Goal: Task Accomplishment & Management: Use online tool/utility

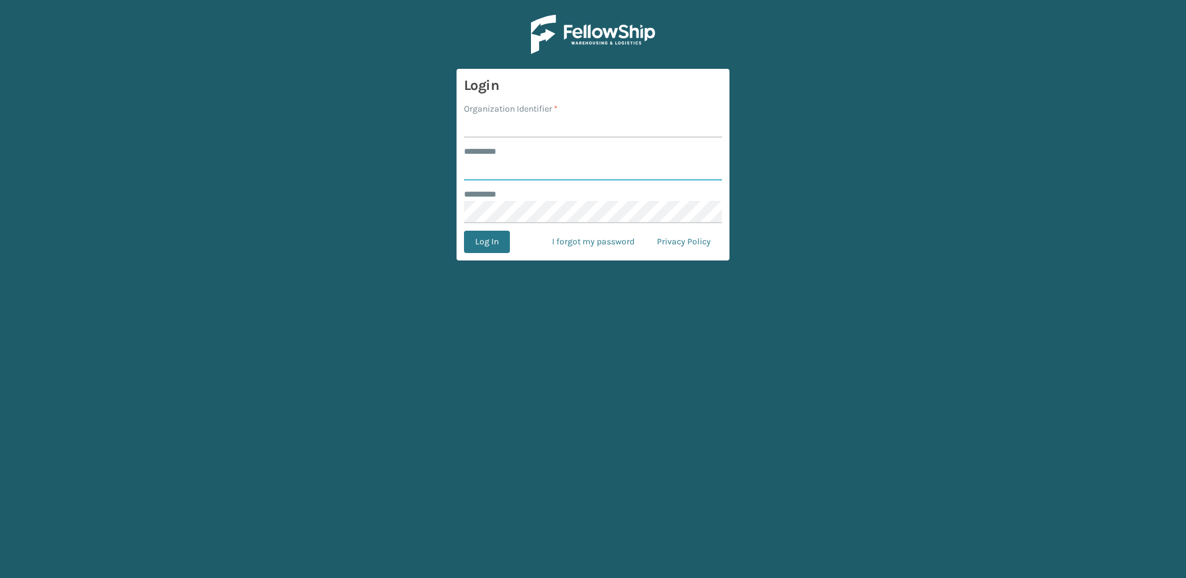
type input "********"
click at [520, 127] on input "Organization Identifier *" at bounding box center [593, 126] width 258 height 22
type input "Fellowship - East"
click at [482, 249] on button "Log In" at bounding box center [487, 242] width 46 height 22
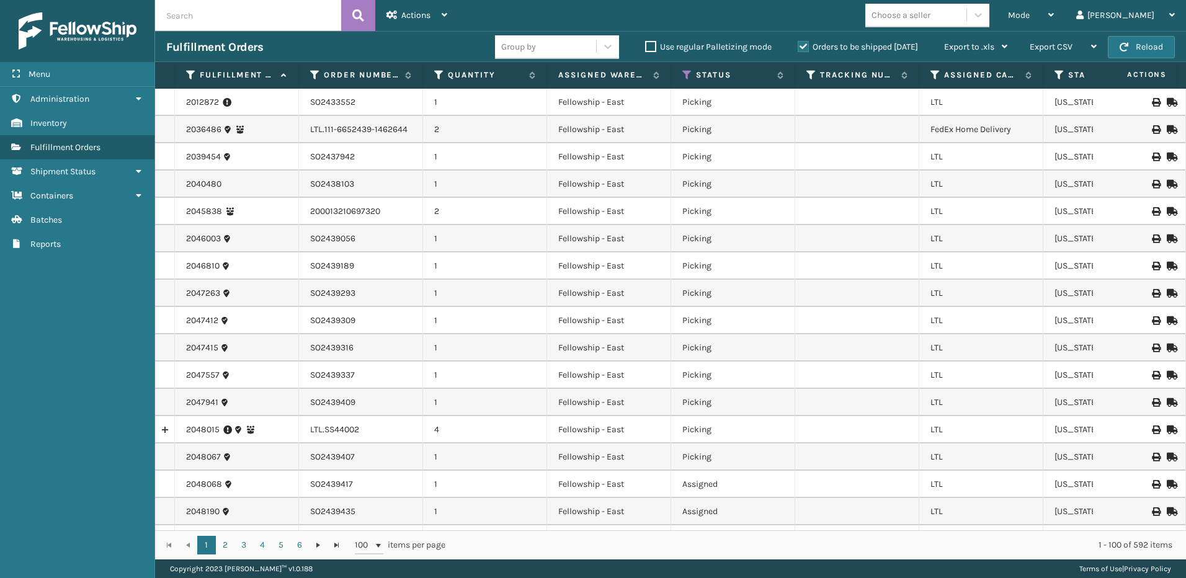
click at [1029, 19] on span "Mode" at bounding box center [1019, 15] width 22 height 11
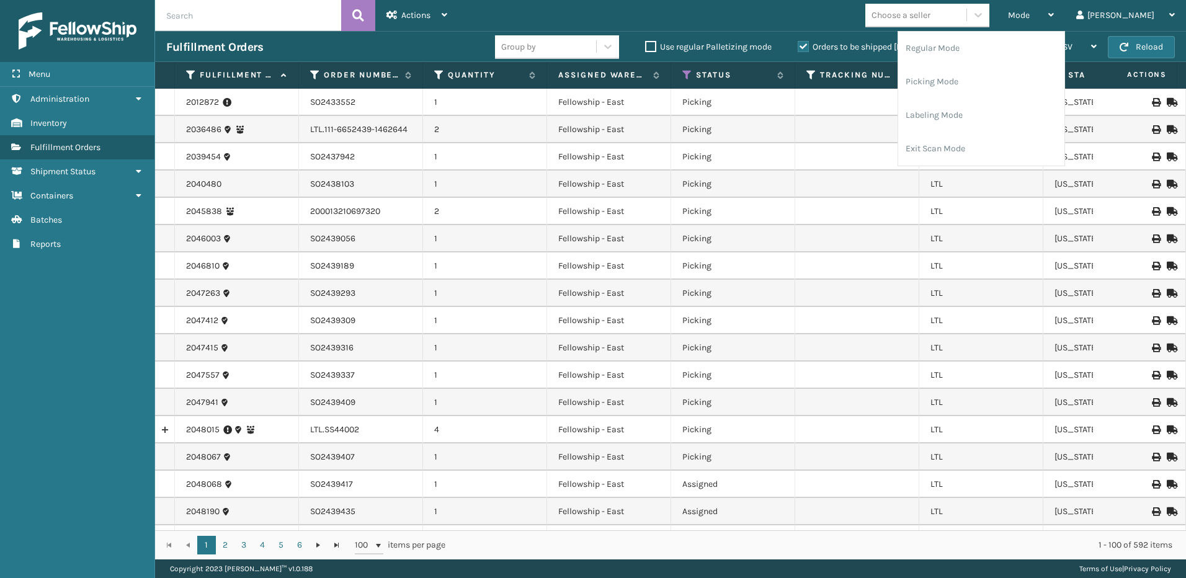
click at [987, 78] on li "Picking Mode" at bounding box center [981, 81] width 166 height 33
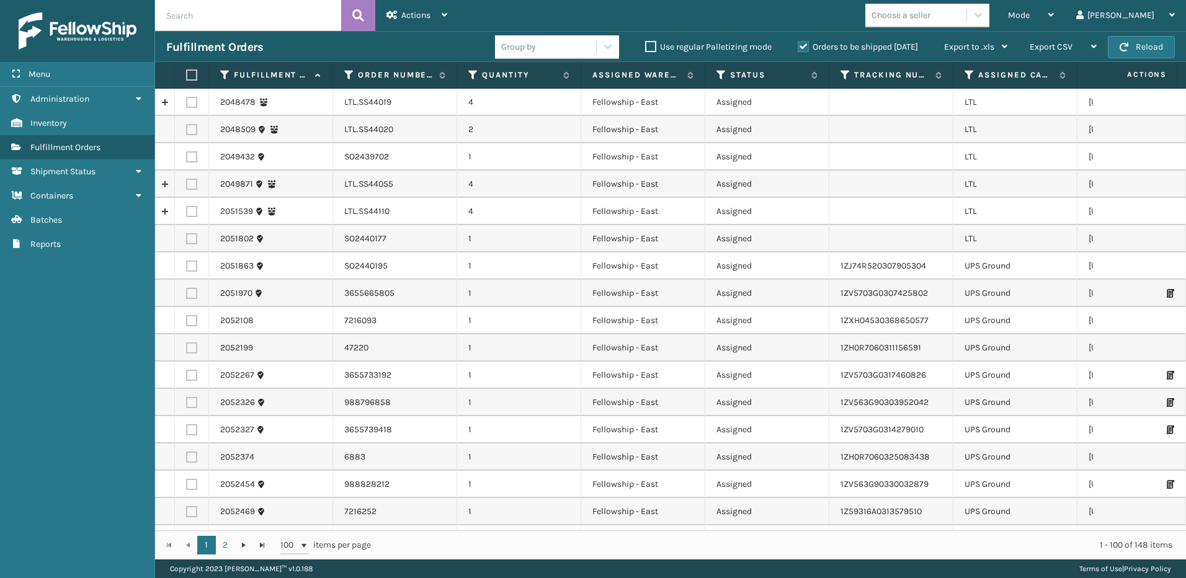
click at [197, 103] on label at bounding box center [191, 102] width 11 height 11
click at [187, 103] on input "checkbox" at bounding box center [186, 101] width 1 height 8
checkbox input "true"
click at [192, 126] on label at bounding box center [191, 129] width 11 height 11
click at [187, 126] on input "checkbox" at bounding box center [186, 128] width 1 height 8
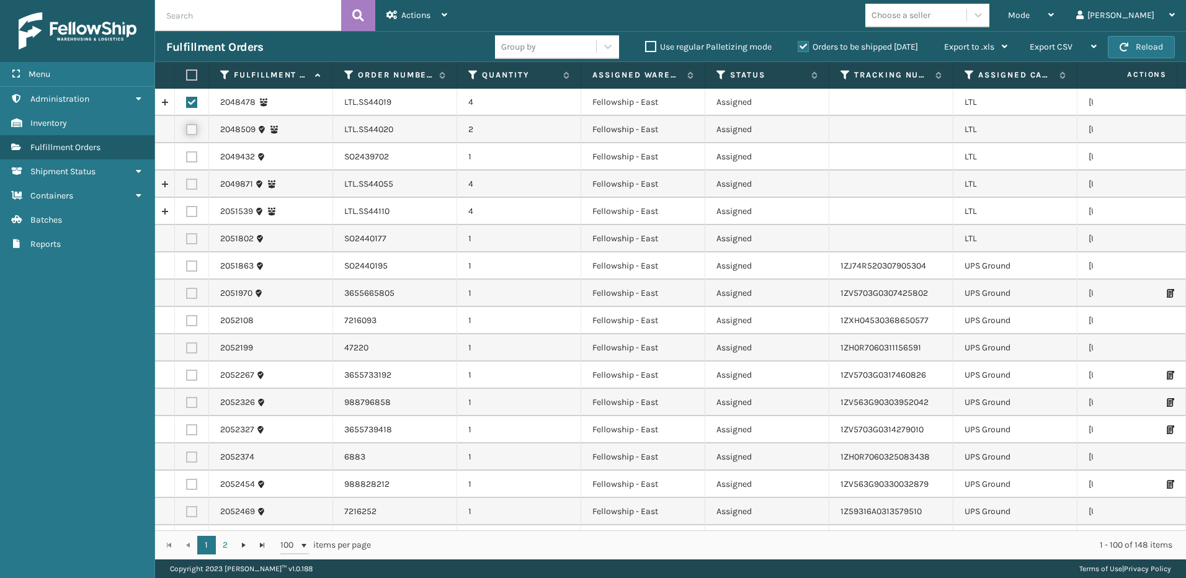
checkbox input "true"
click at [197, 184] on label at bounding box center [191, 184] width 11 height 11
click at [187, 184] on input "checkbox" at bounding box center [186, 183] width 1 height 8
checkbox input "true"
click at [190, 215] on label at bounding box center [191, 211] width 11 height 11
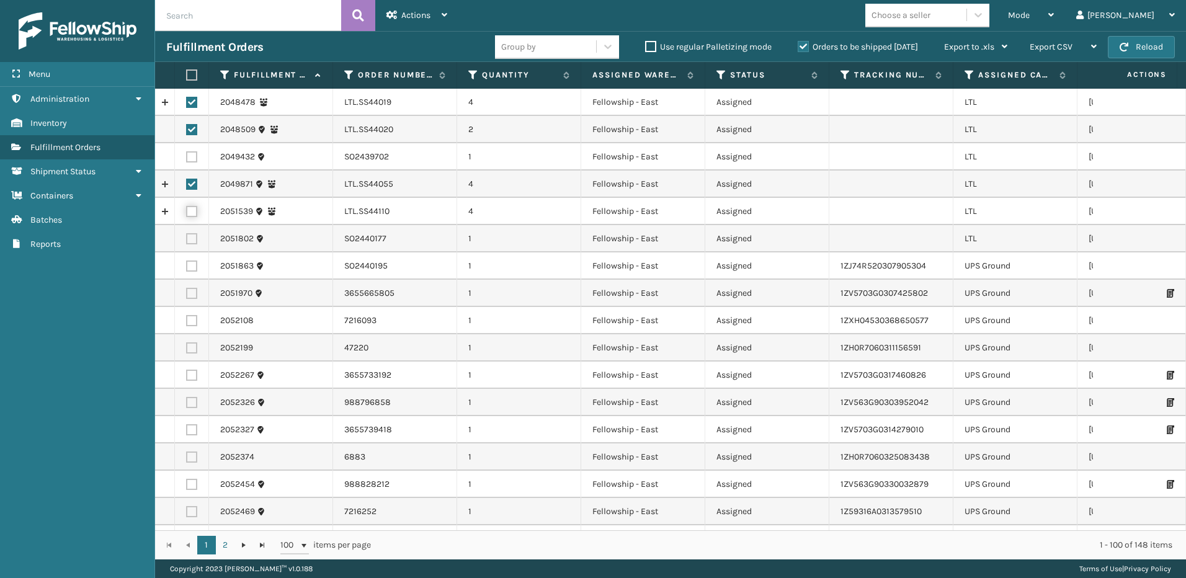
click at [187, 214] on input "checkbox" at bounding box center [186, 210] width 1 height 8
checkbox input "true"
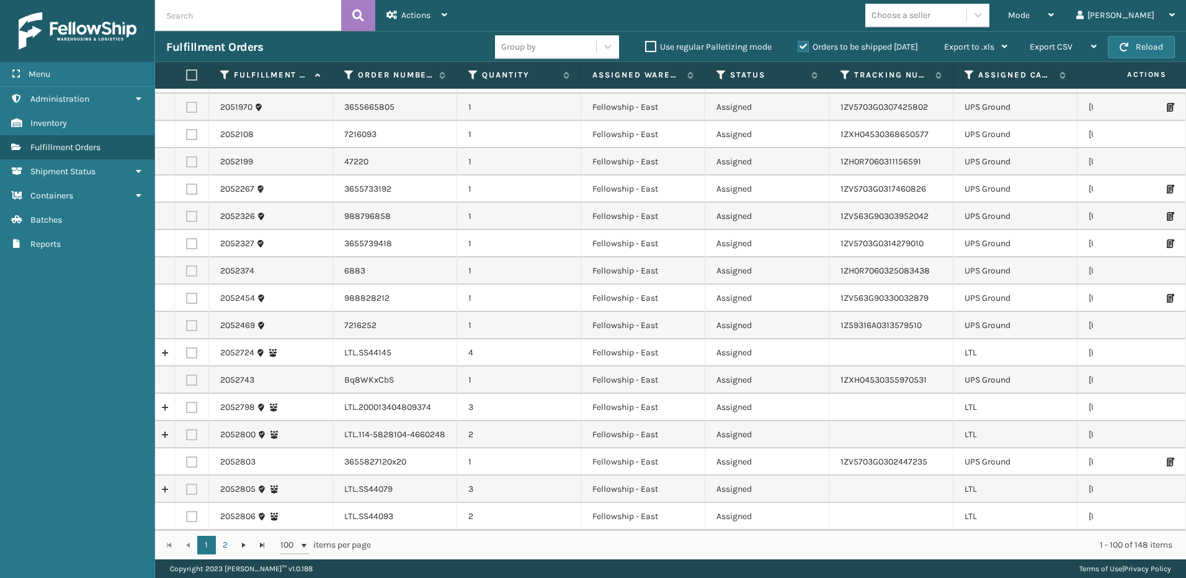
scroll to position [248, 0]
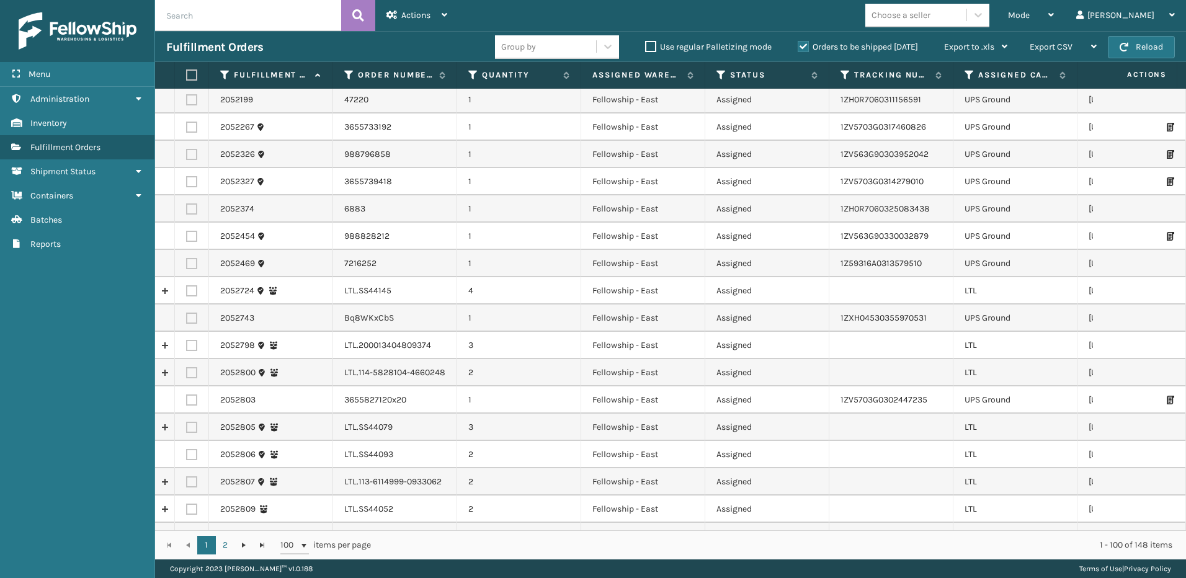
click at [197, 343] on label at bounding box center [191, 345] width 11 height 11
click at [187, 343] on input "checkbox" at bounding box center [186, 344] width 1 height 8
checkbox input "true"
click at [192, 377] on label at bounding box center [191, 372] width 11 height 11
click at [187, 375] on input "checkbox" at bounding box center [186, 371] width 1 height 8
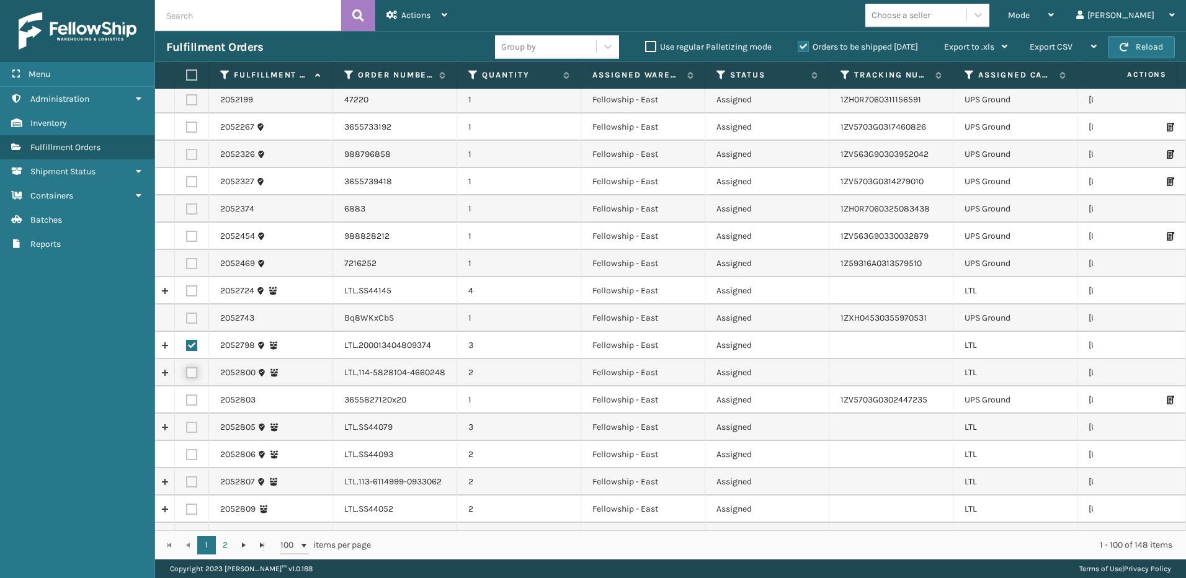
checkbox input "true"
click at [190, 427] on label at bounding box center [191, 427] width 11 height 11
click at [187, 427] on input "checkbox" at bounding box center [186, 426] width 1 height 8
checkbox input "true"
click at [192, 457] on label at bounding box center [191, 454] width 11 height 11
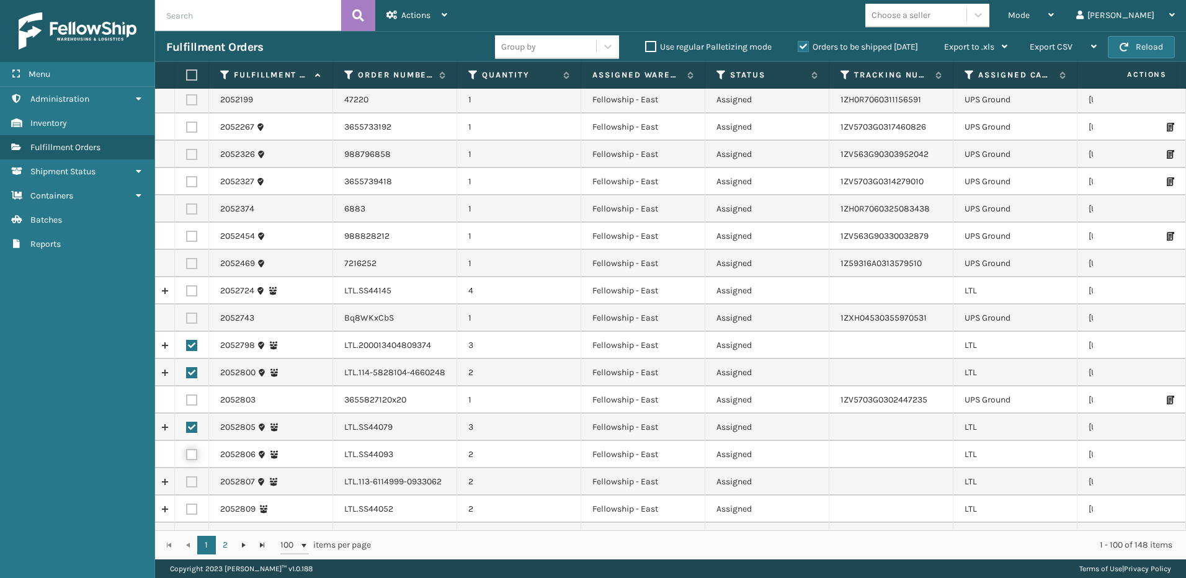
click at [187, 457] on input "checkbox" at bounding box center [186, 453] width 1 height 8
checkbox input "true"
click at [187, 481] on label at bounding box center [191, 481] width 11 height 11
click at [187, 481] on input "checkbox" at bounding box center [186, 480] width 1 height 8
checkbox input "true"
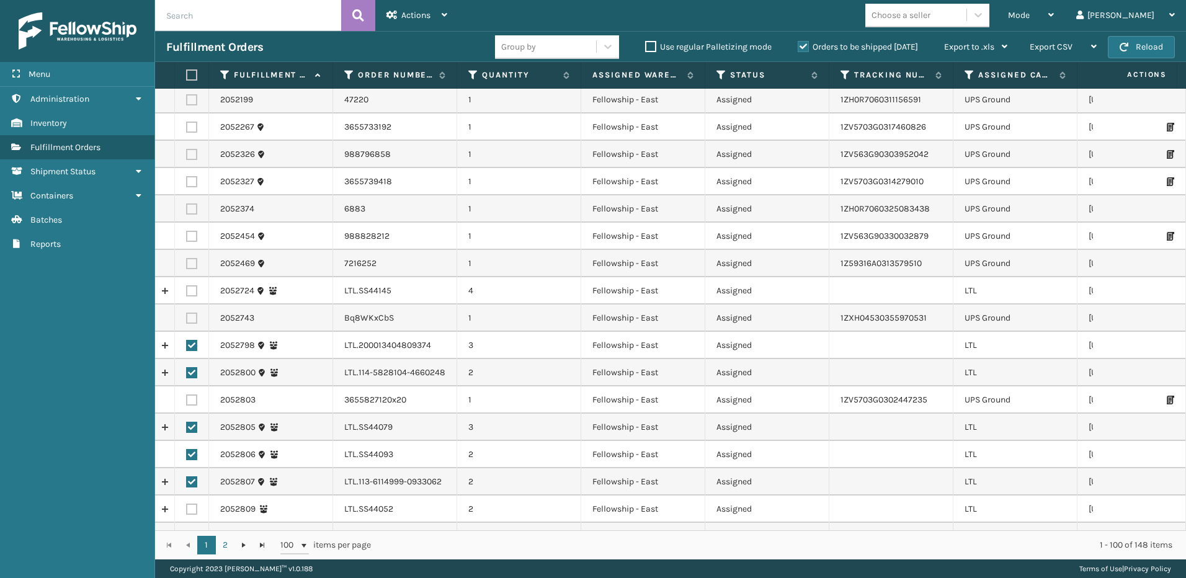
click at [192, 512] on label at bounding box center [191, 509] width 11 height 11
click at [187, 512] on input "checkbox" at bounding box center [186, 508] width 1 height 8
checkbox input "true"
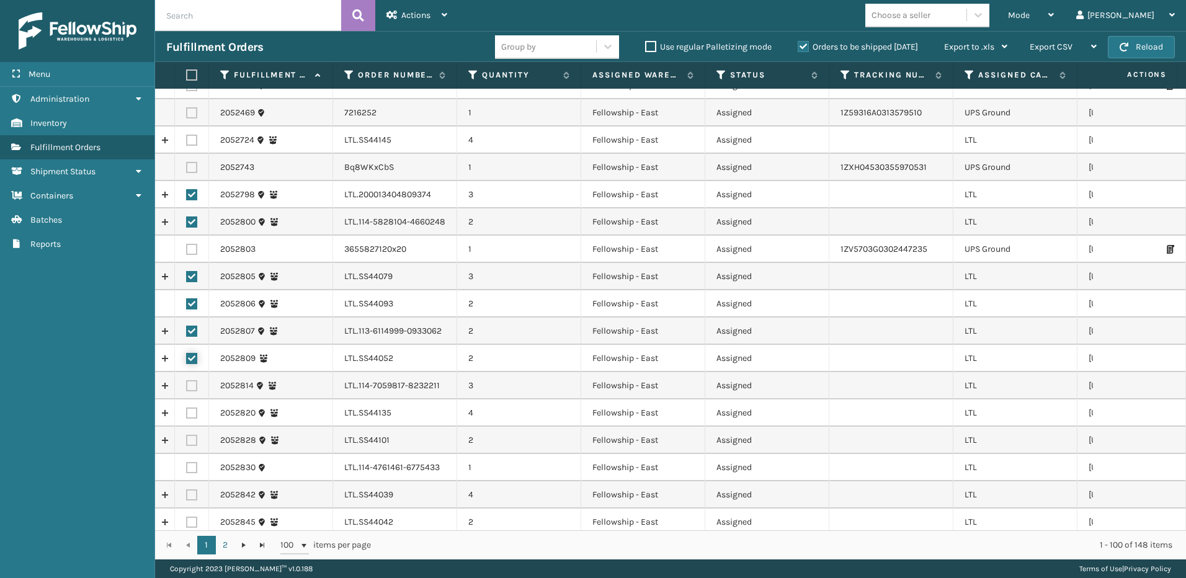
scroll to position [434, 0]
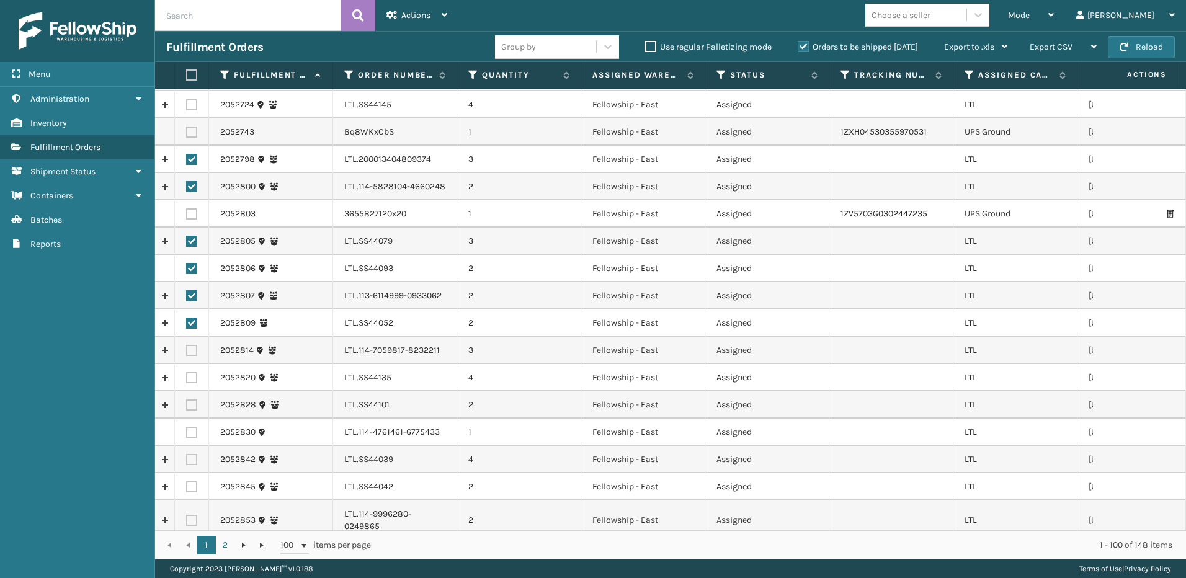
click at [192, 350] on label at bounding box center [191, 350] width 11 height 11
click at [187, 350] on input "checkbox" at bounding box center [186, 349] width 1 height 8
checkbox input "true"
click at [195, 375] on label at bounding box center [191, 377] width 11 height 11
click at [187, 375] on input "checkbox" at bounding box center [186, 376] width 1 height 8
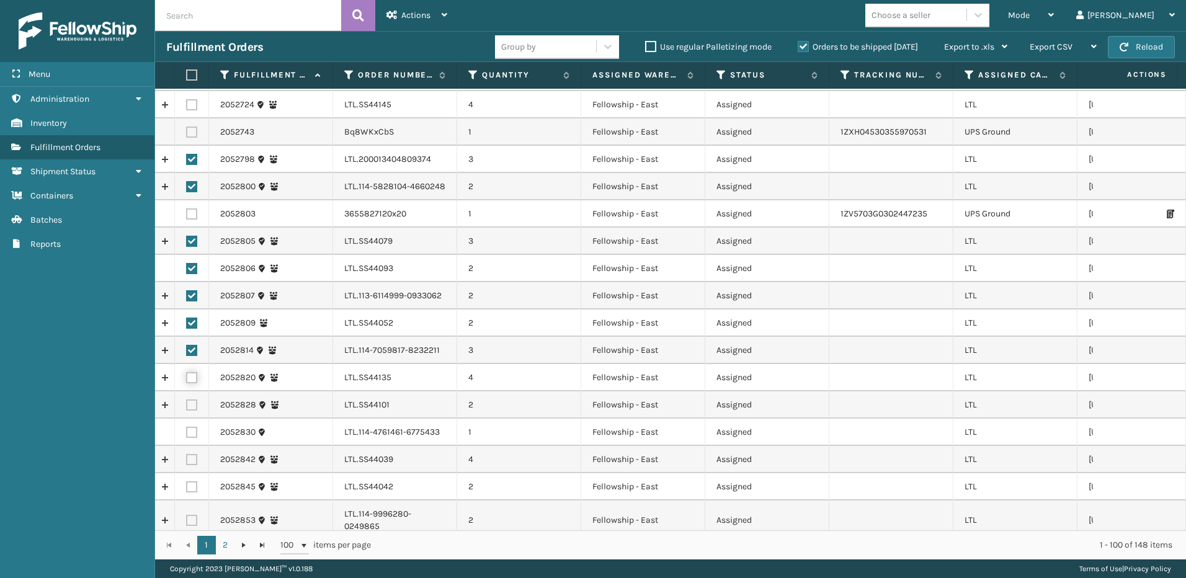
checkbox input "true"
click at [192, 403] on label at bounding box center [191, 404] width 11 height 11
click at [187, 403] on input "checkbox" at bounding box center [186, 403] width 1 height 8
checkbox input "true"
click at [189, 432] on label at bounding box center [191, 432] width 11 height 11
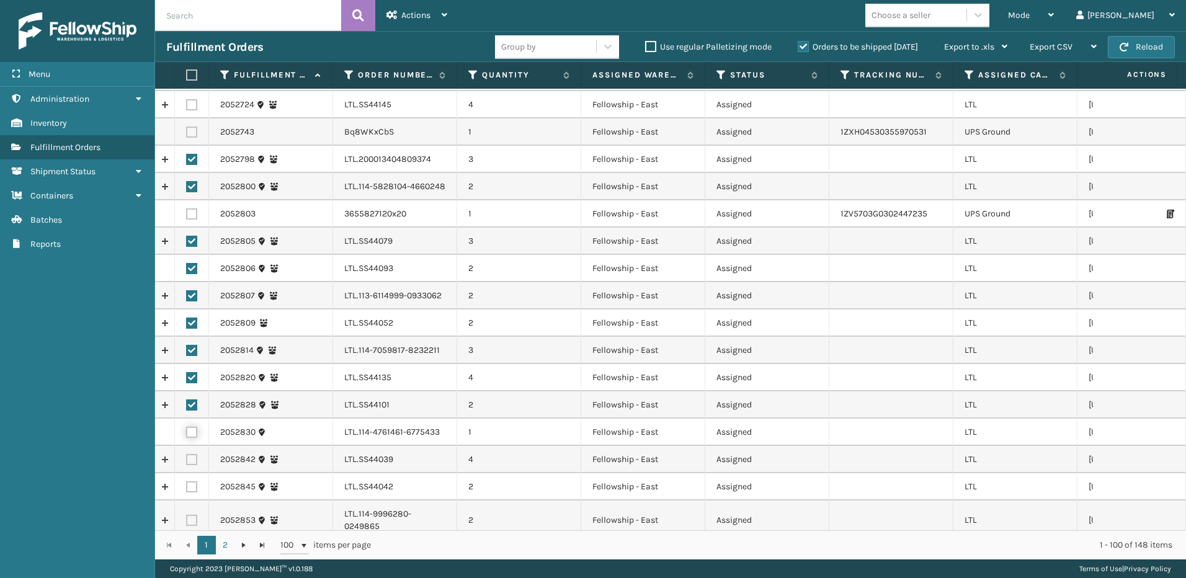
click at [187, 432] on input "checkbox" at bounding box center [186, 431] width 1 height 8
checkbox input "true"
click at [188, 459] on label at bounding box center [191, 459] width 11 height 11
click at [187, 459] on input "checkbox" at bounding box center [186, 458] width 1 height 8
checkbox input "true"
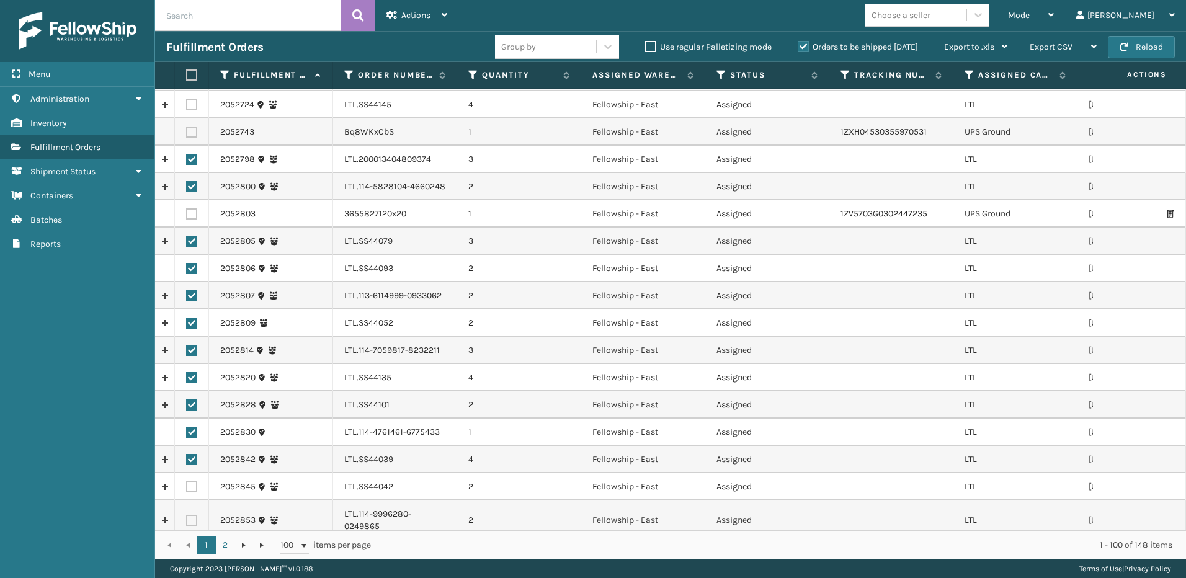
click at [192, 487] on label at bounding box center [191, 486] width 11 height 11
click at [187, 487] on input "checkbox" at bounding box center [186, 485] width 1 height 8
checkbox input "true"
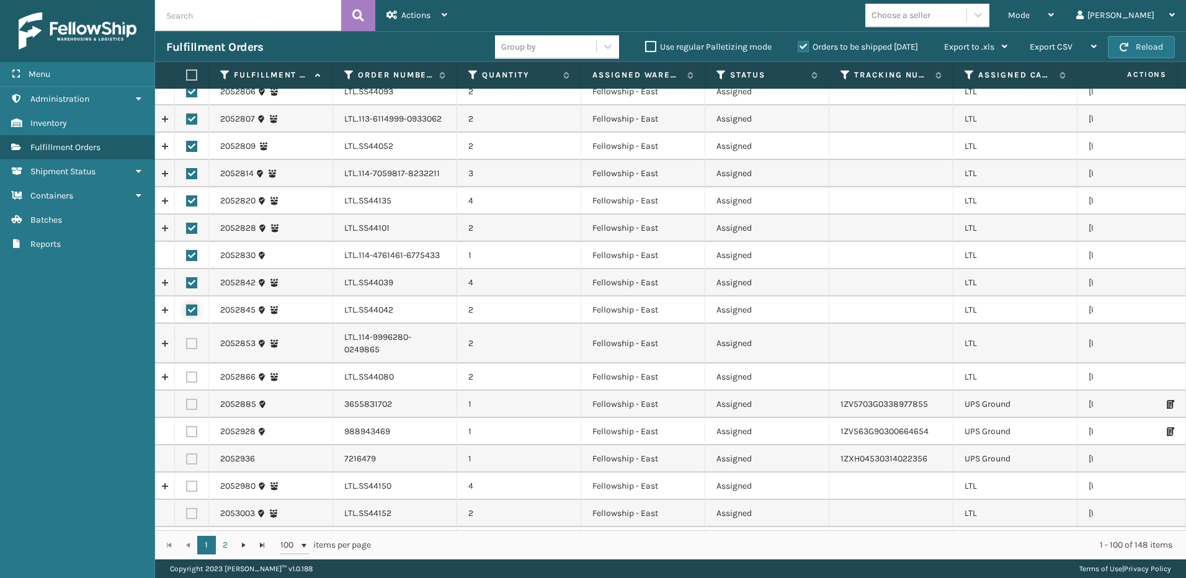
scroll to position [620, 0]
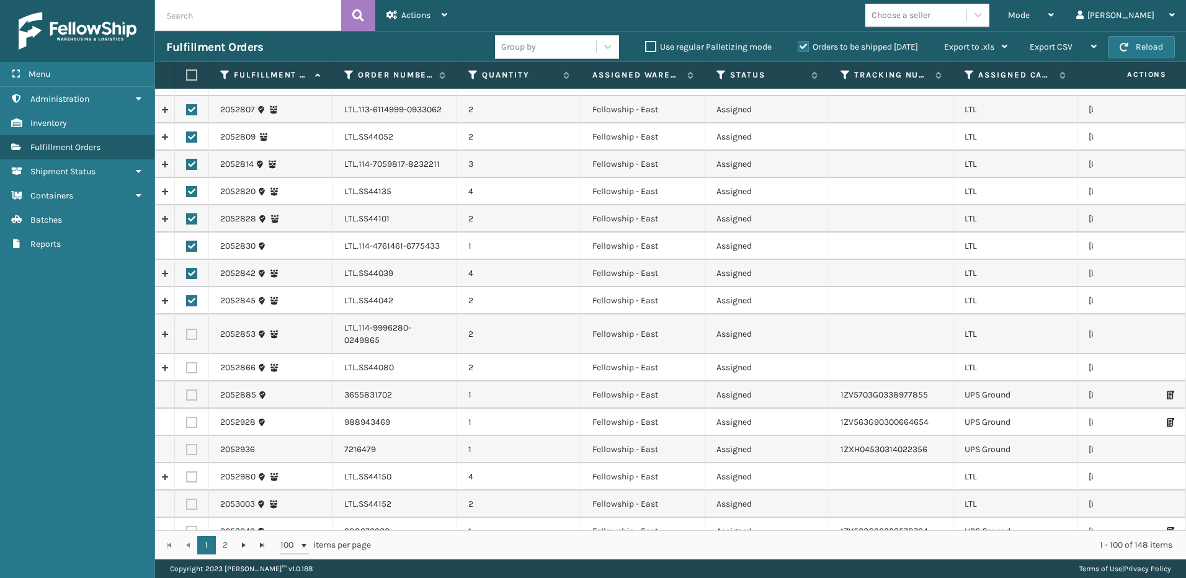
click at [190, 332] on label at bounding box center [191, 334] width 11 height 11
click at [187, 332] on input "checkbox" at bounding box center [186, 333] width 1 height 8
checkbox input "true"
click at [192, 368] on label at bounding box center [191, 367] width 11 height 11
click at [187, 368] on input "checkbox" at bounding box center [186, 366] width 1 height 8
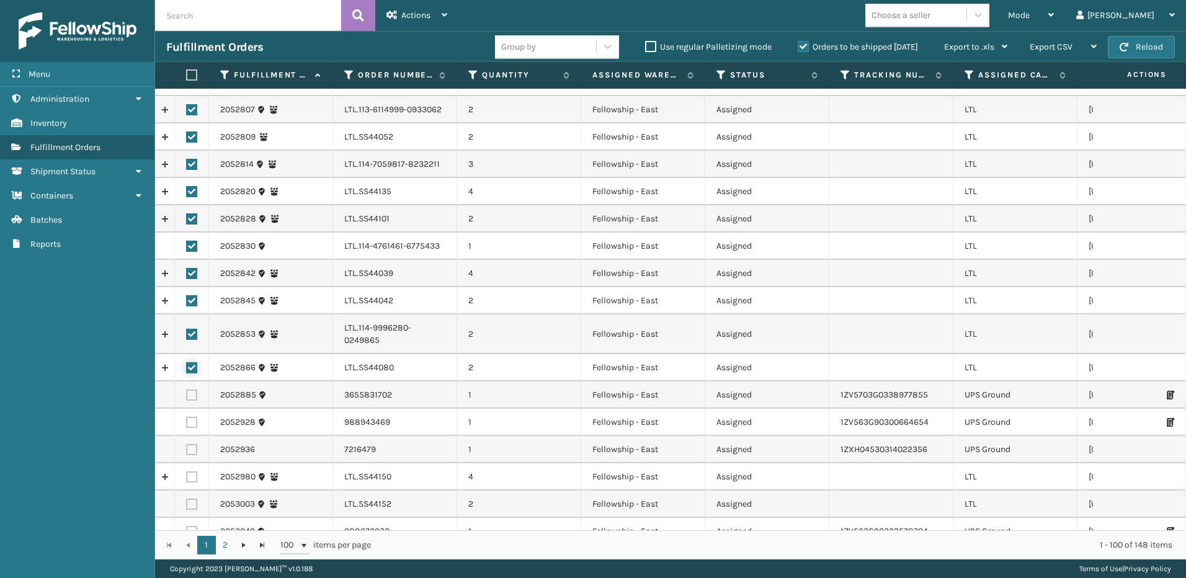
checkbox input "true"
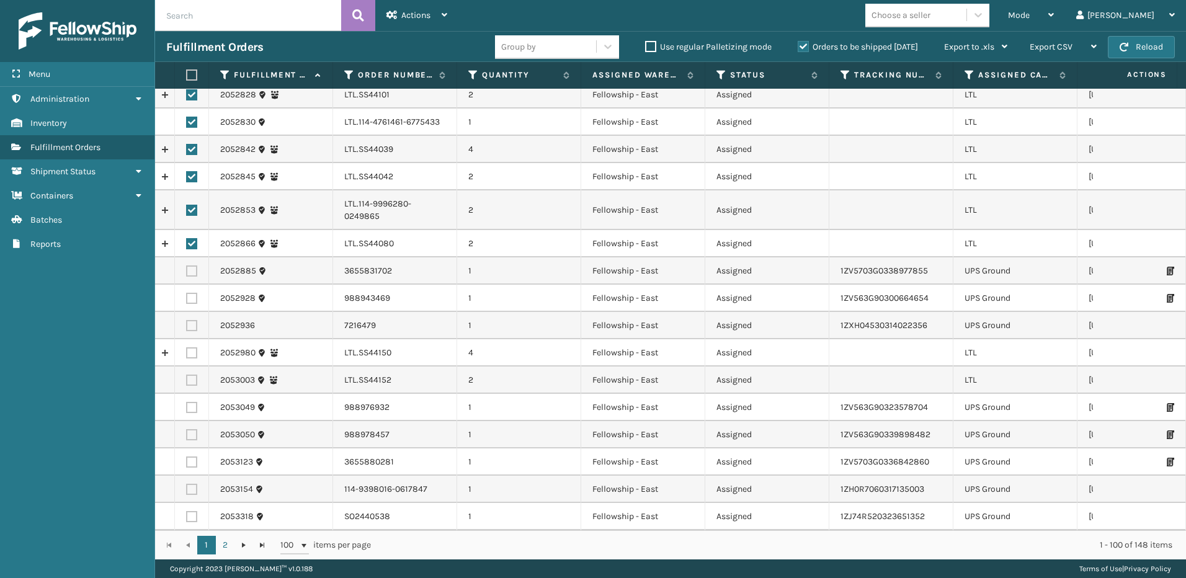
click at [192, 354] on label at bounding box center [191, 352] width 11 height 11
click at [187, 354] on input "checkbox" at bounding box center [186, 351] width 1 height 8
checkbox input "true"
click at [193, 379] on label at bounding box center [191, 380] width 11 height 11
click at [187, 379] on input "checkbox" at bounding box center [186, 379] width 1 height 8
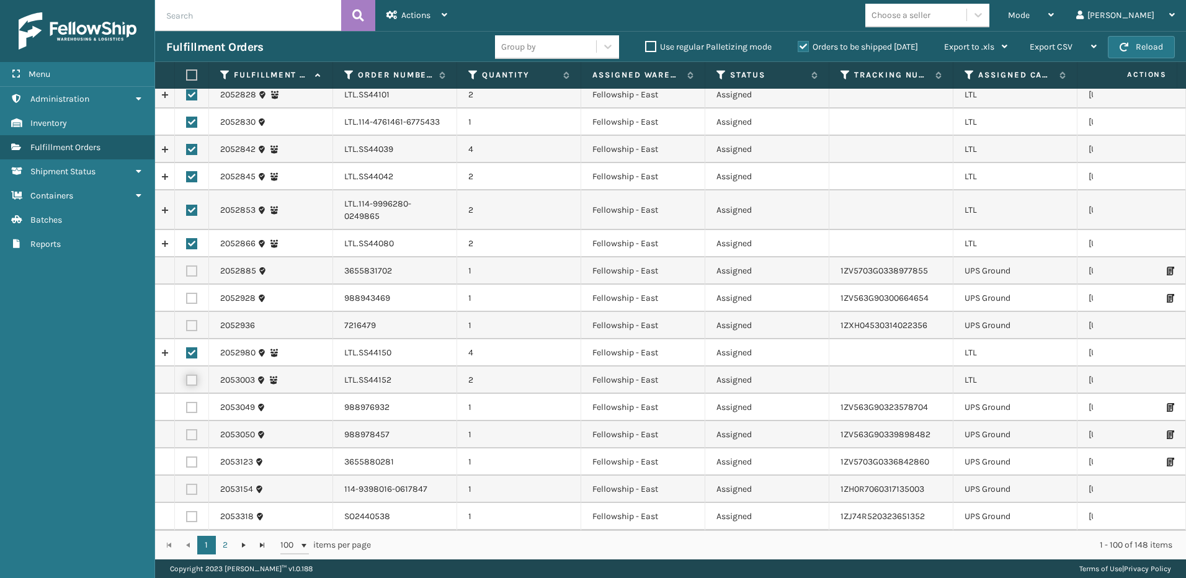
checkbox input "true"
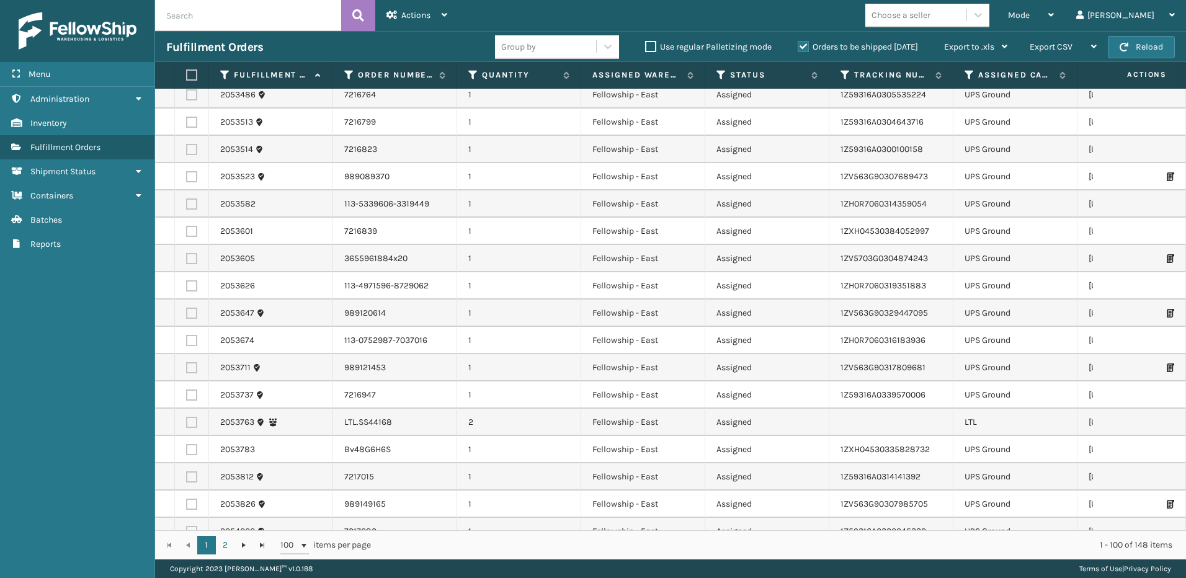
scroll to position [1364, 0]
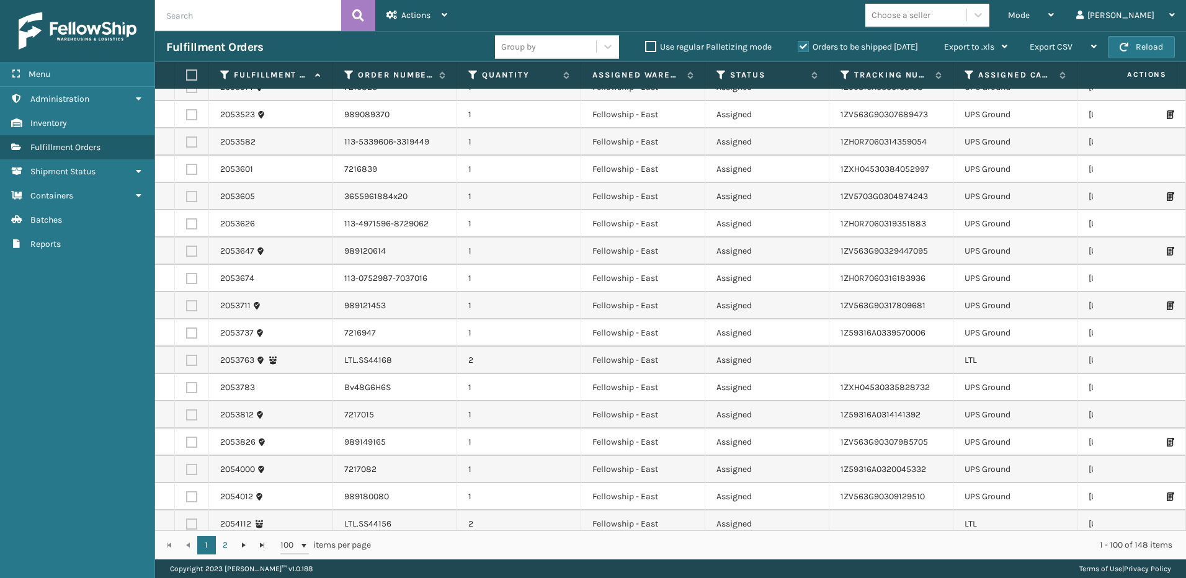
click at [193, 360] on label at bounding box center [191, 360] width 11 height 11
click at [187, 360] on input "checkbox" at bounding box center [186, 359] width 1 height 8
checkbox input "true"
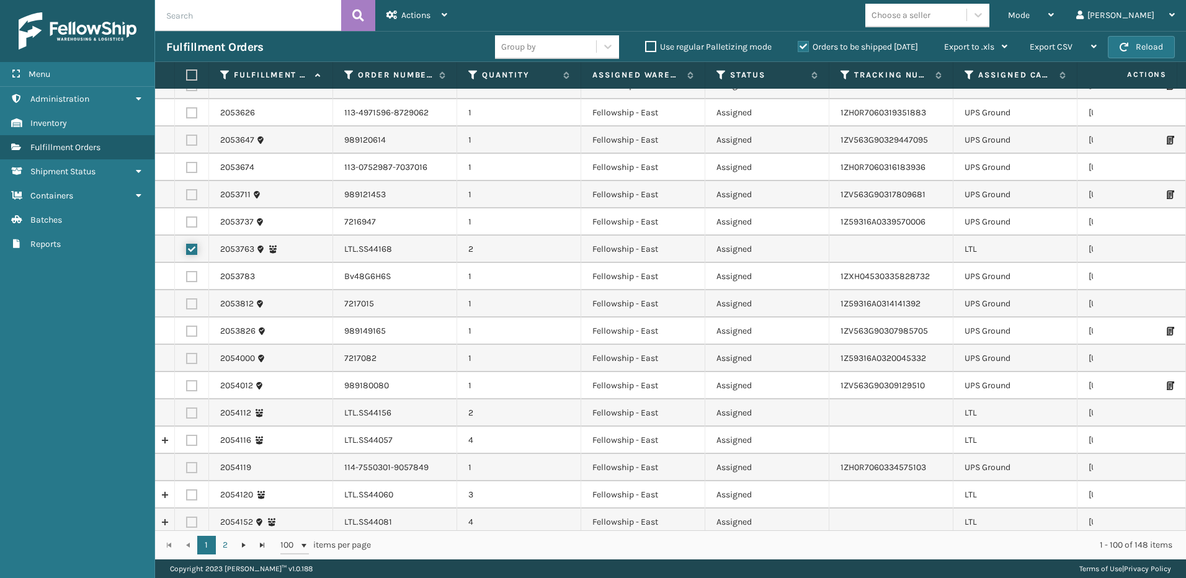
scroll to position [1488, 0]
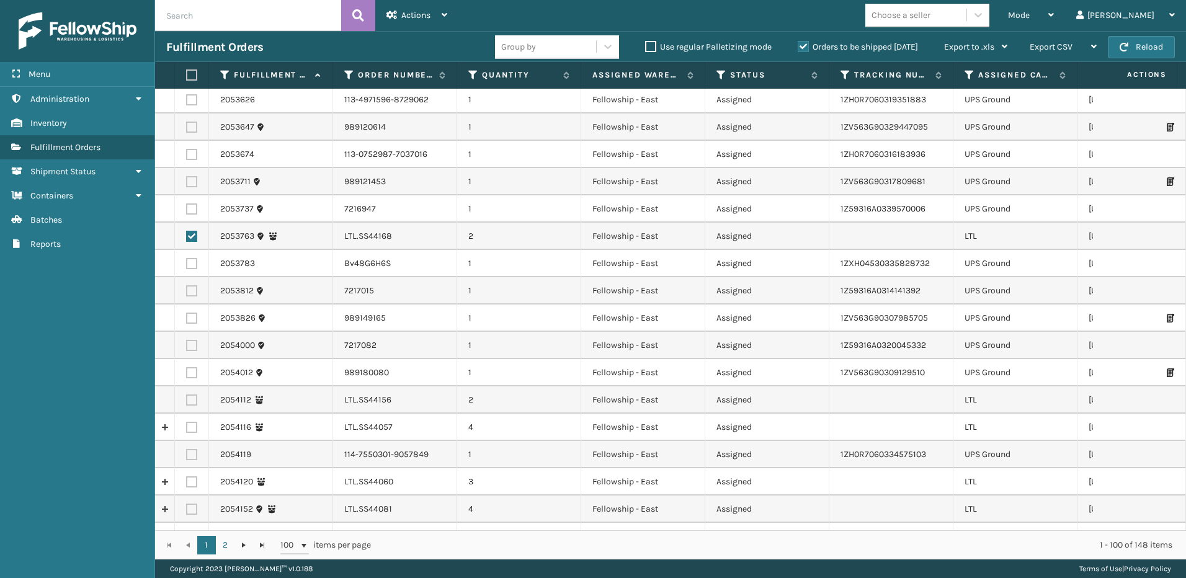
click at [194, 401] on label at bounding box center [191, 399] width 11 height 11
click at [187, 401] on input "checkbox" at bounding box center [186, 398] width 1 height 8
checkbox input "true"
click at [190, 425] on label at bounding box center [191, 427] width 11 height 11
click at [187, 425] on input "checkbox" at bounding box center [186, 426] width 1 height 8
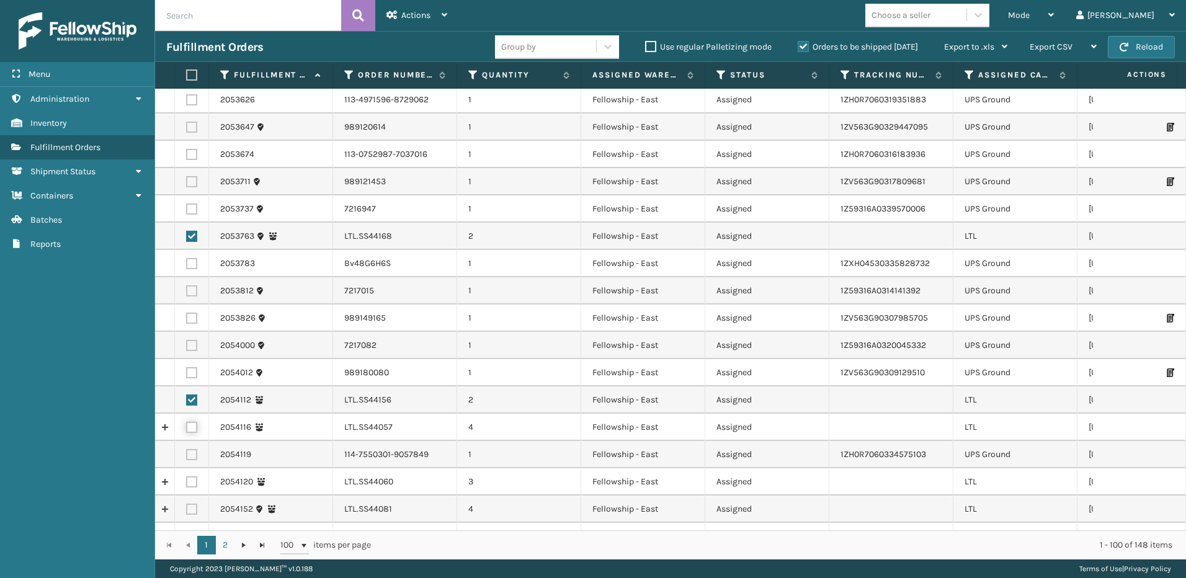
checkbox input "true"
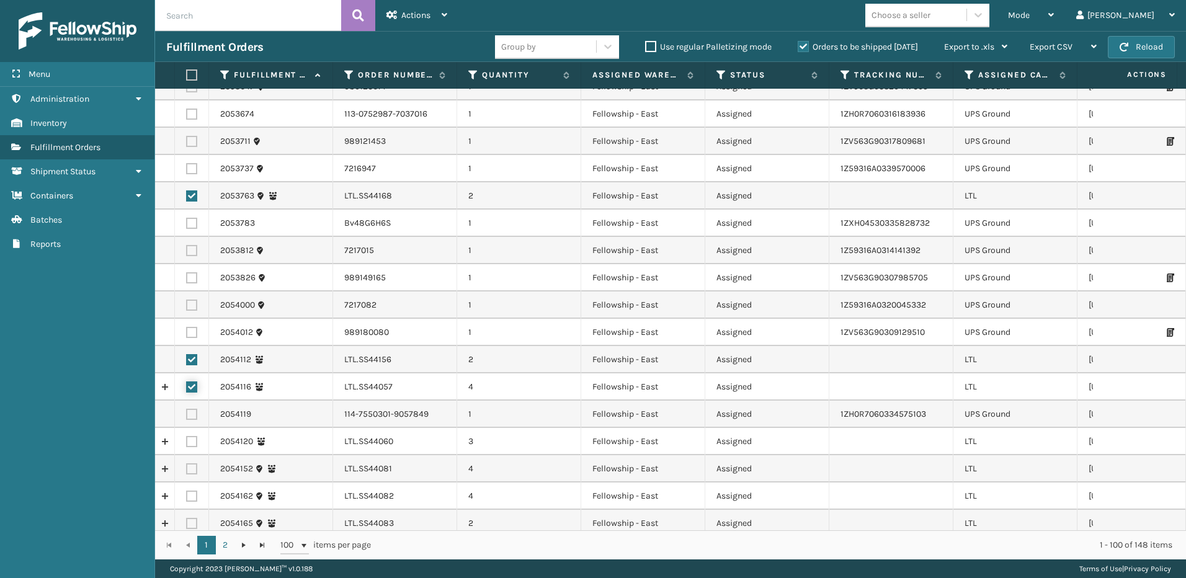
scroll to position [1550, 0]
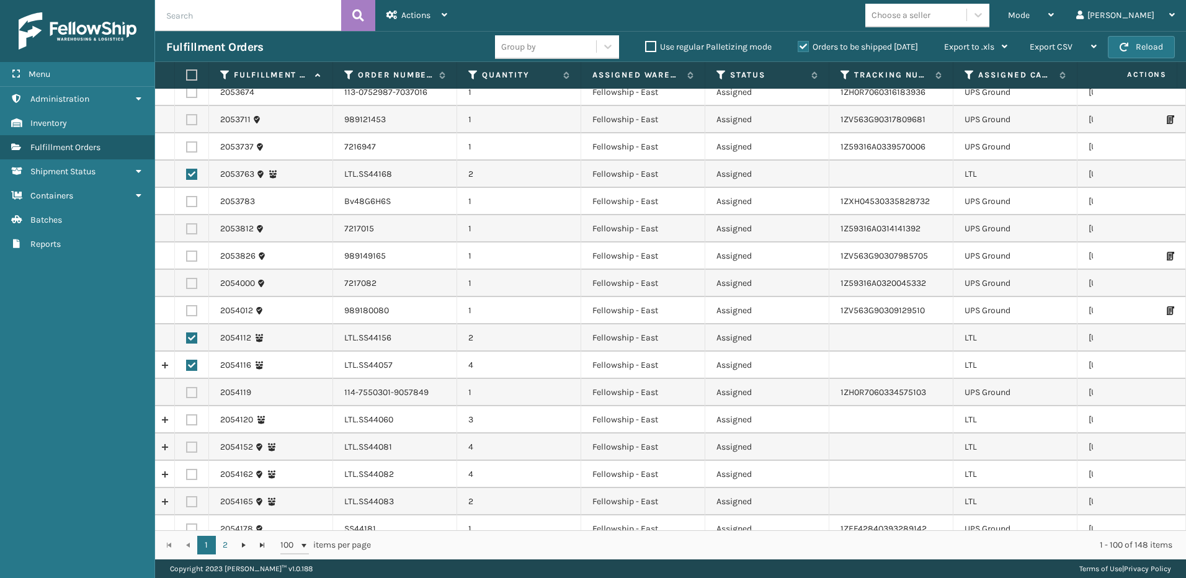
click at [191, 420] on label at bounding box center [191, 419] width 11 height 11
click at [187, 420] on input "checkbox" at bounding box center [186, 418] width 1 height 8
checkbox input "true"
click at [191, 448] on label at bounding box center [191, 447] width 11 height 11
click at [187, 448] on input "checkbox" at bounding box center [186, 446] width 1 height 8
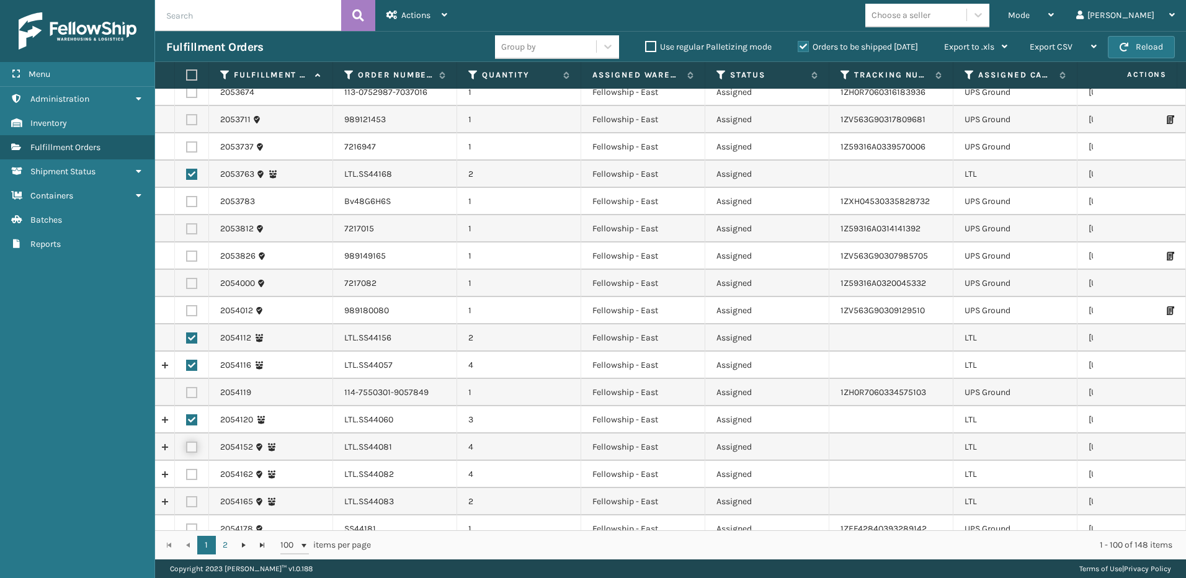
checkbox input "true"
click at [192, 476] on label at bounding box center [191, 474] width 11 height 11
click at [187, 476] on input "checkbox" at bounding box center [186, 473] width 1 height 8
checkbox input "true"
click at [190, 500] on label at bounding box center [191, 501] width 11 height 11
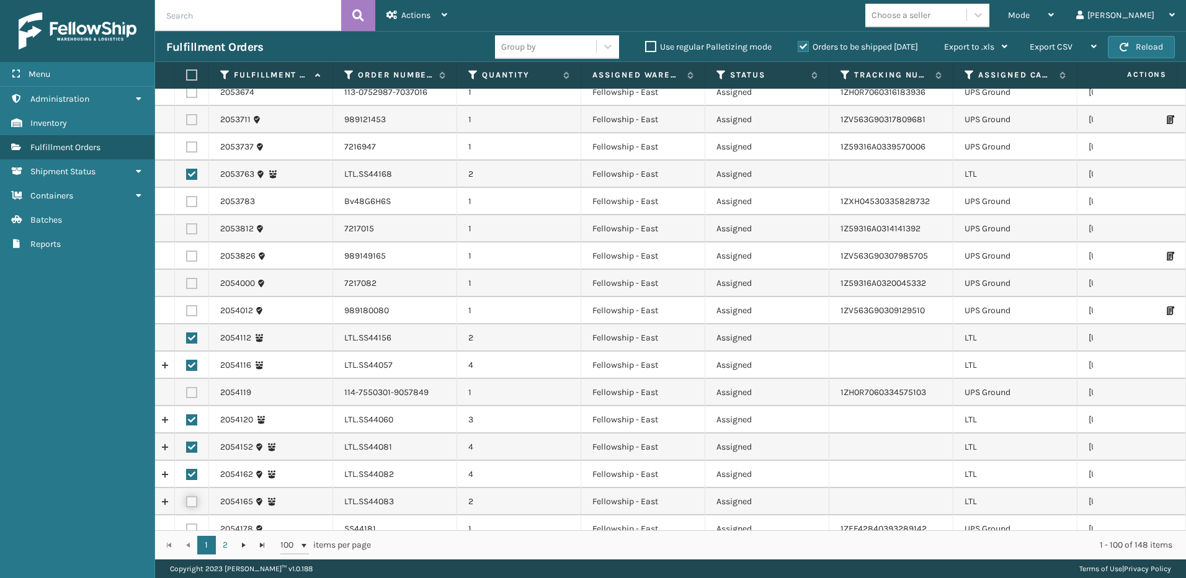
click at [187, 500] on input "checkbox" at bounding box center [186, 500] width 1 height 8
checkbox input "true"
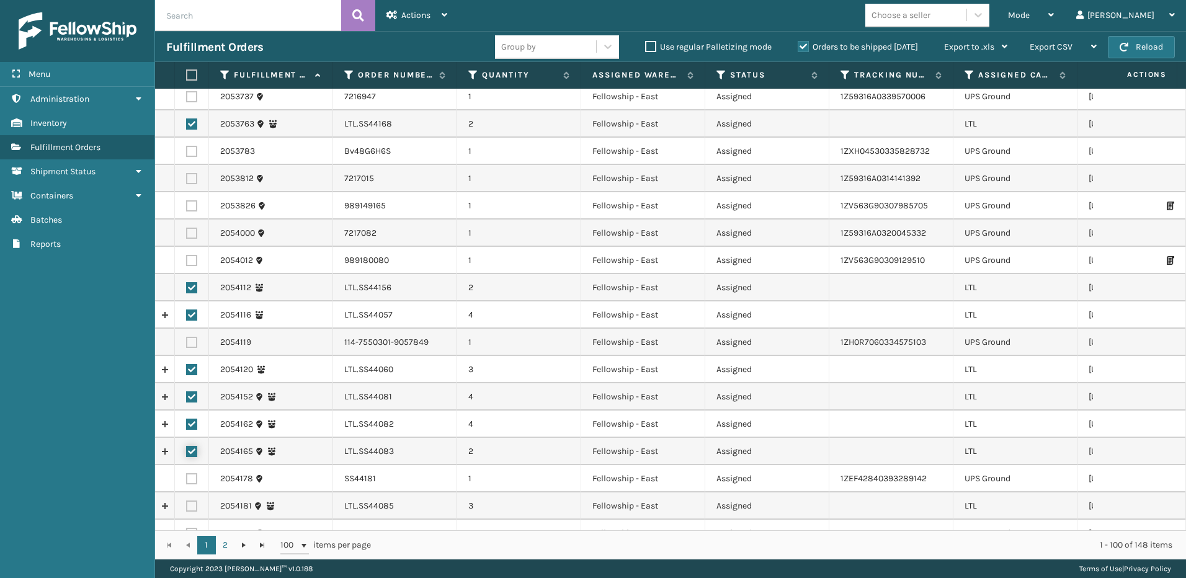
scroll to position [1736, 0]
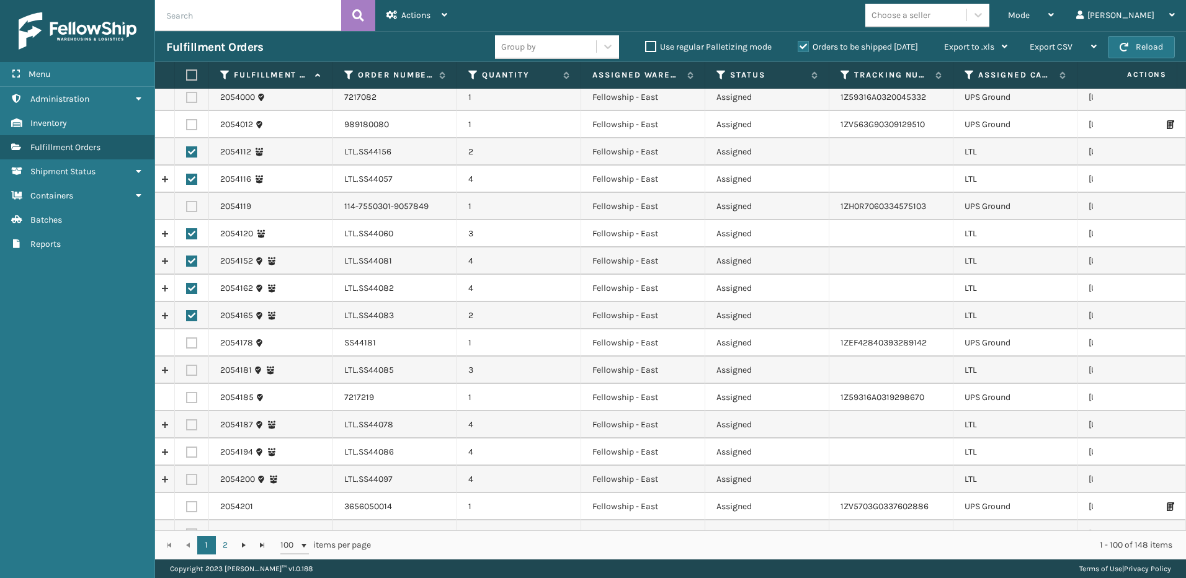
click at [189, 372] on label at bounding box center [191, 370] width 11 height 11
click at [187, 372] on input "checkbox" at bounding box center [186, 369] width 1 height 8
checkbox input "true"
click at [192, 422] on label at bounding box center [191, 424] width 11 height 11
click at [187, 422] on input "checkbox" at bounding box center [186, 423] width 1 height 8
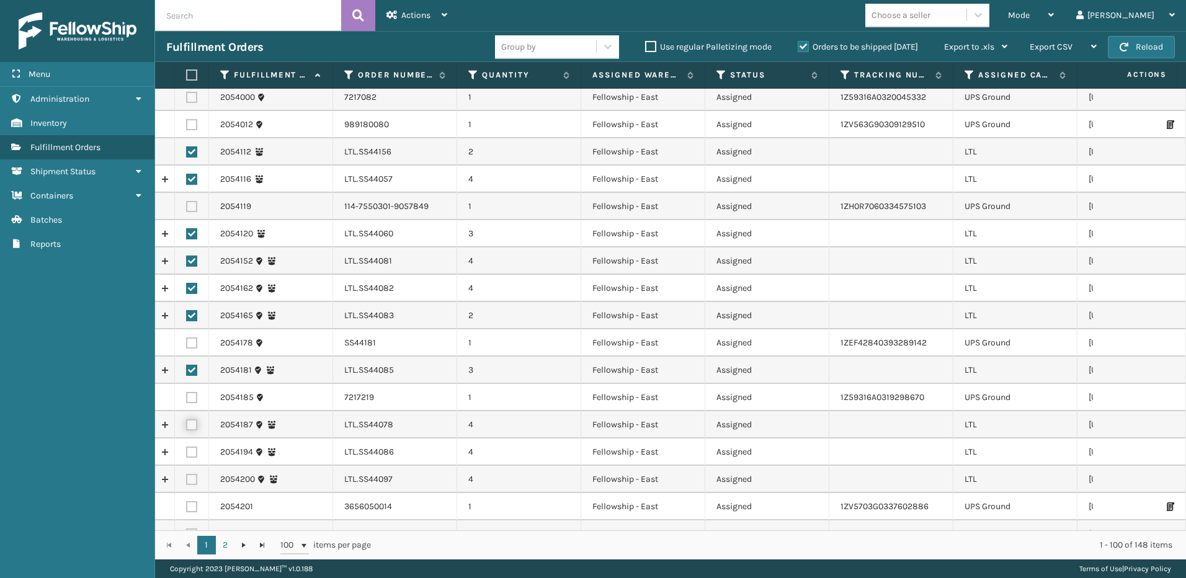
checkbox input "true"
click at [187, 452] on label at bounding box center [191, 452] width 11 height 11
click at [187, 452] on input "checkbox" at bounding box center [186, 451] width 1 height 8
checkbox input "true"
click at [192, 480] on label at bounding box center [191, 479] width 11 height 11
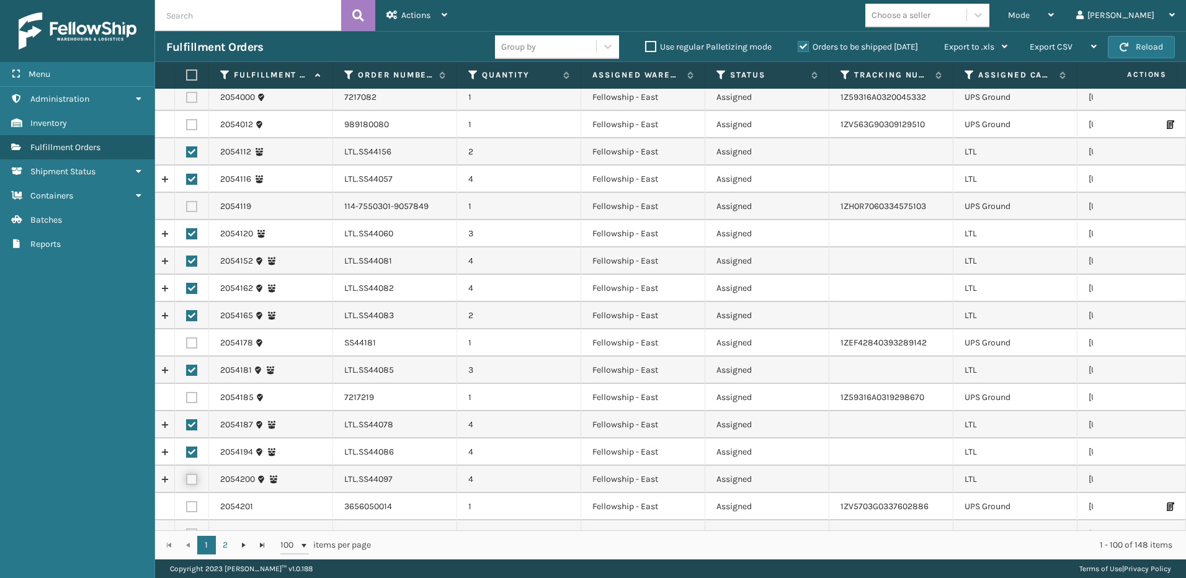
click at [187, 480] on input "checkbox" at bounding box center [186, 478] width 1 height 8
checkbox input "true"
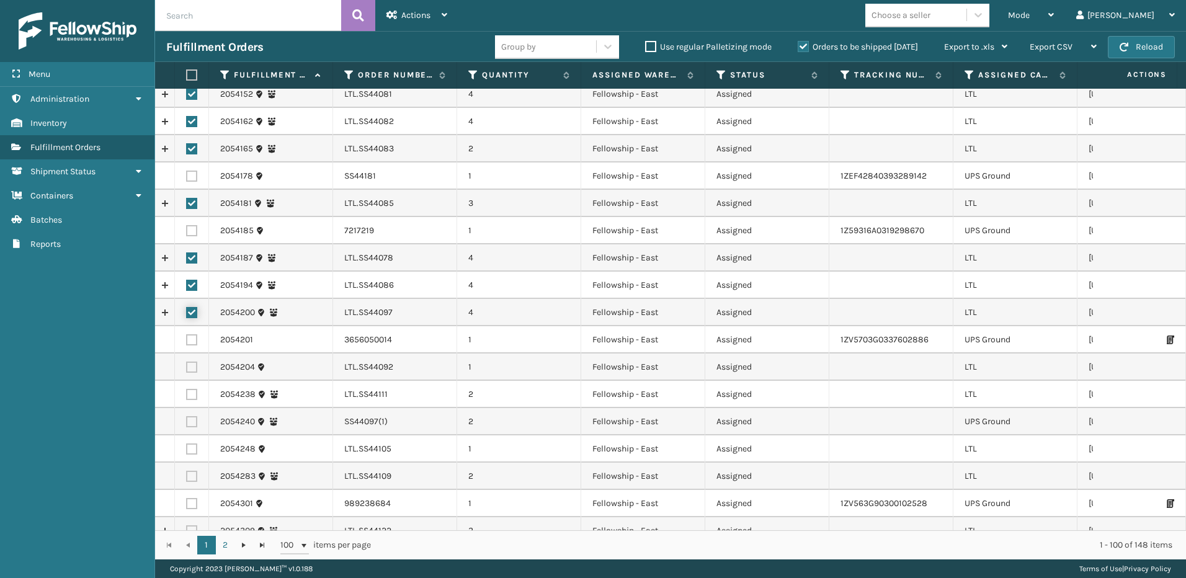
scroll to position [1922, 0]
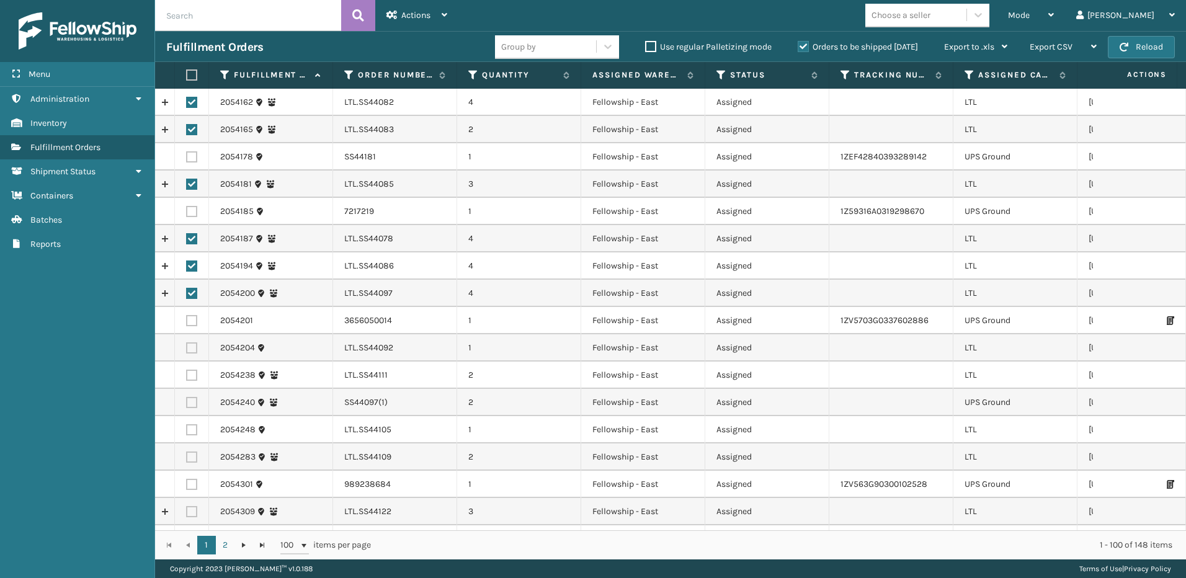
click at [189, 349] on label at bounding box center [191, 347] width 11 height 11
click at [187, 349] on input "checkbox" at bounding box center [186, 346] width 1 height 8
checkbox input "true"
click at [192, 377] on label at bounding box center [191, 375] width 11 height 11
click at [187, 377] on input "checkbox" at bounding box center [186, 374] width 1 height 8
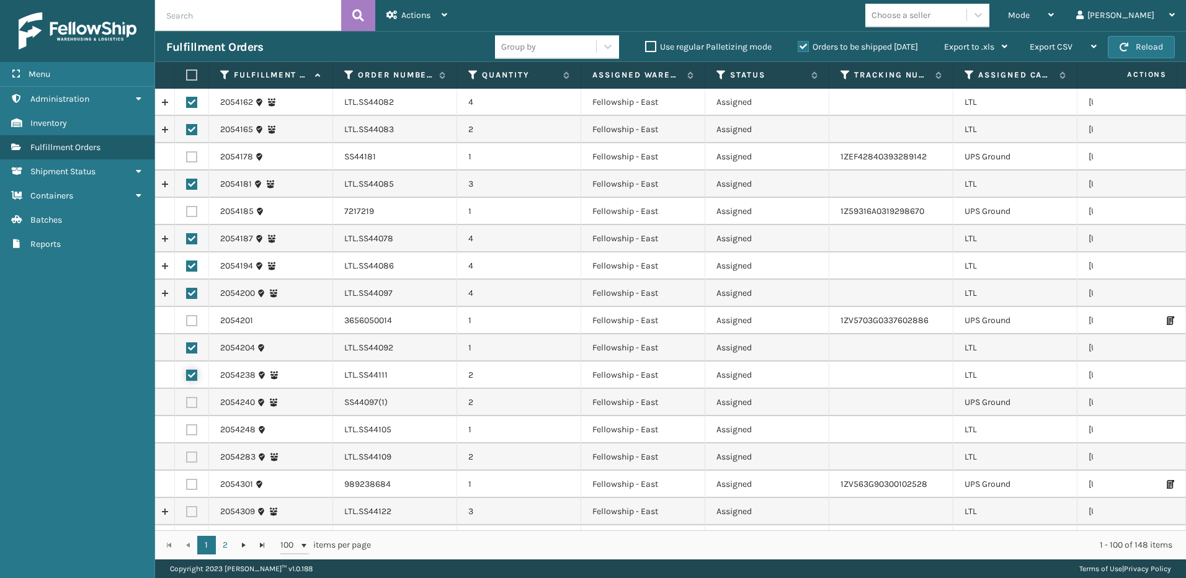
checkbox input "true"
click at [195, 427] on label at bounding box center [191, 429] width 11 height 11
click at [187, 427] on input "checkbox" at bounding box center [186, 428] width 1 height 8
checkbox input "true"
click at [192, 456] on label at bounding box center [191, 456] width 11 height 11
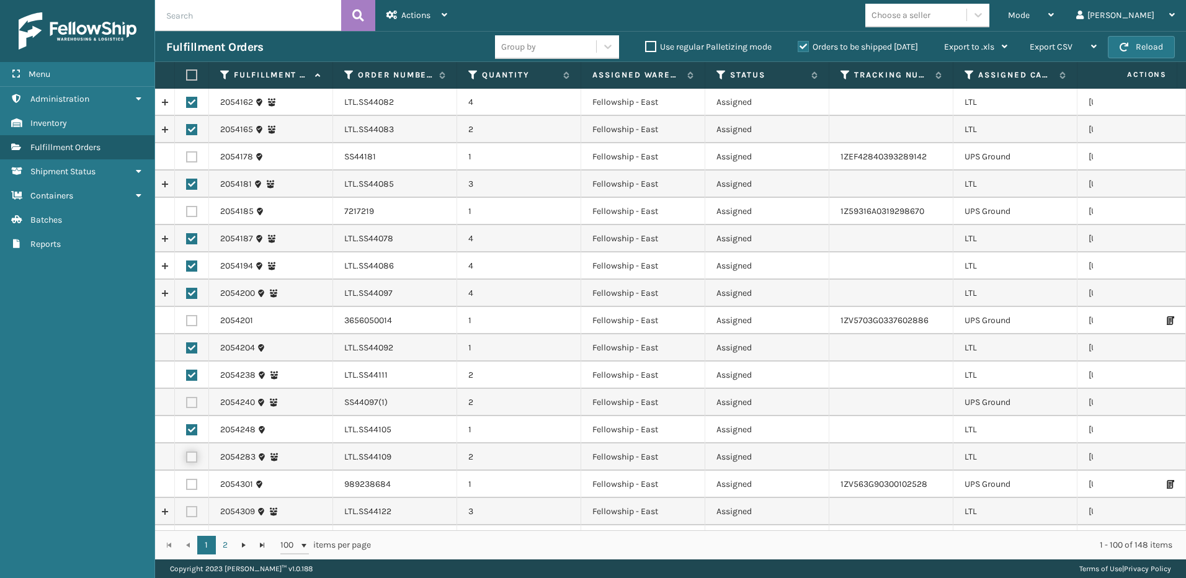
click at [187, 456] on input "checkbox" at bounding box center [186, 455] width 1 height 8
checkbox input "true"
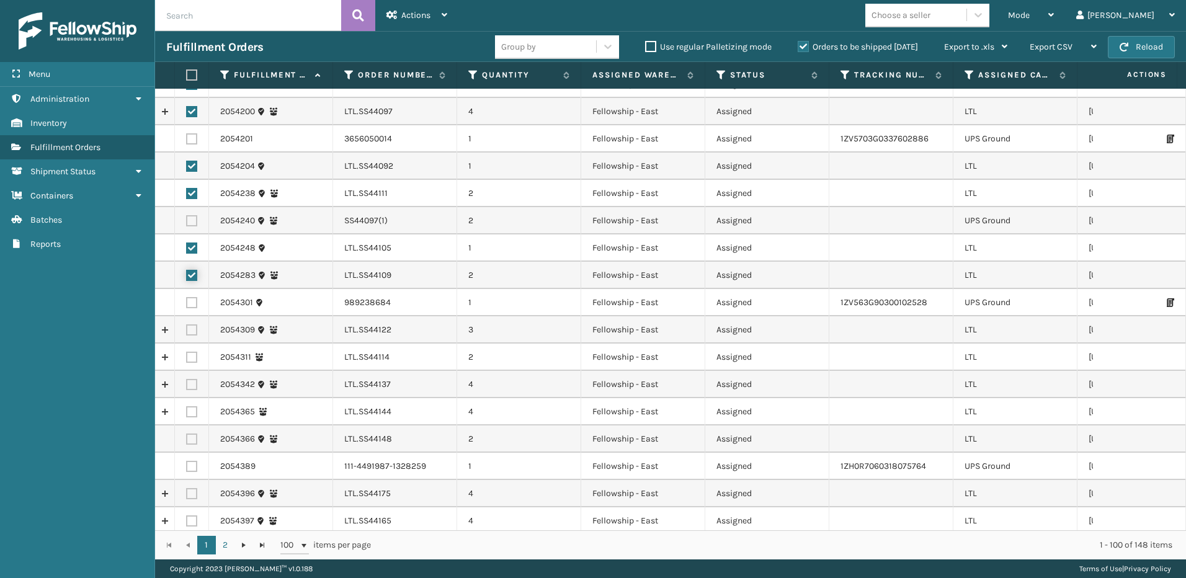
scroll to position [2109, 0]
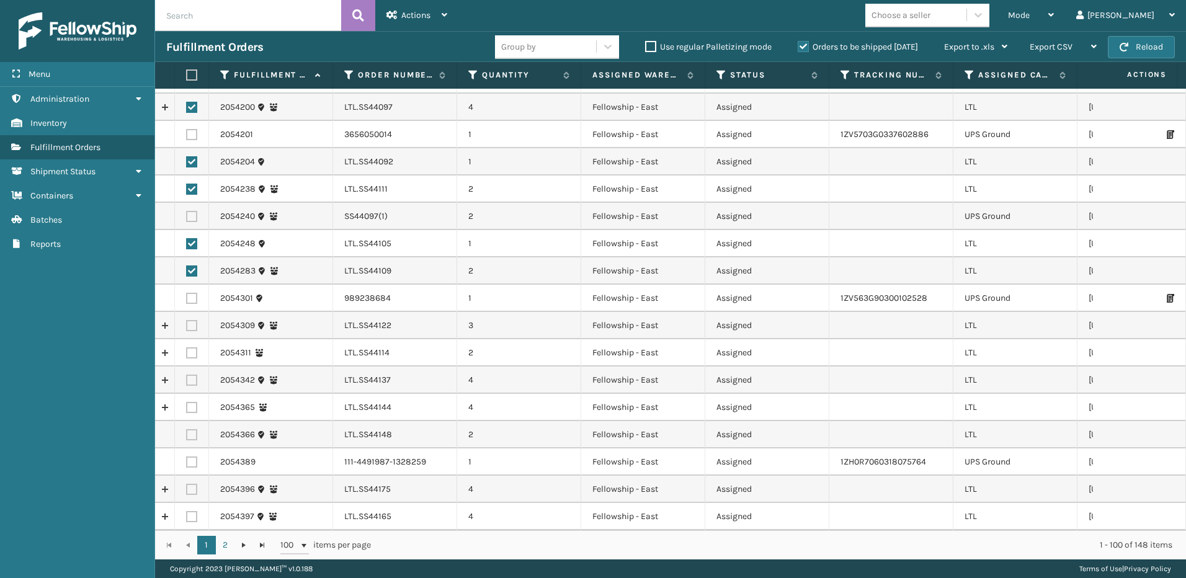
click at [194, 325] on label at bounding box center [191, 325] width 11 height 11
click at [187, 325] on input "checkbox" at bounding box center [186, 324] width 1 height 8
checkbox input "true"
click at [188, 353] on label at bounding box center [191, 352] width 11 height 11
click at [187, 353] on input "checkbox" at bounding box center [186, 351] width 1 height 8
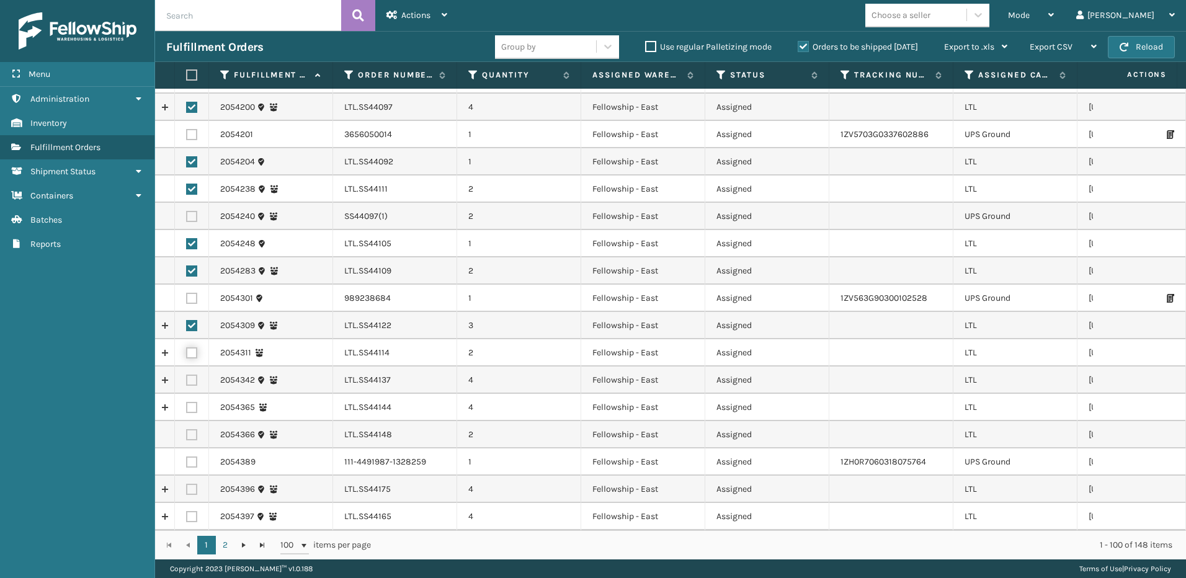
checkbox input "true"
click at [190, 383] on label at bounding box center [191, 380] width 11 height 11
click at [187, 383] on input "checkbox" at bounding box center [186, 379] width 1 height 8
checkbox input "true"
click at [194, 407] on label at bounding box center [191, 407] width 11 height 11
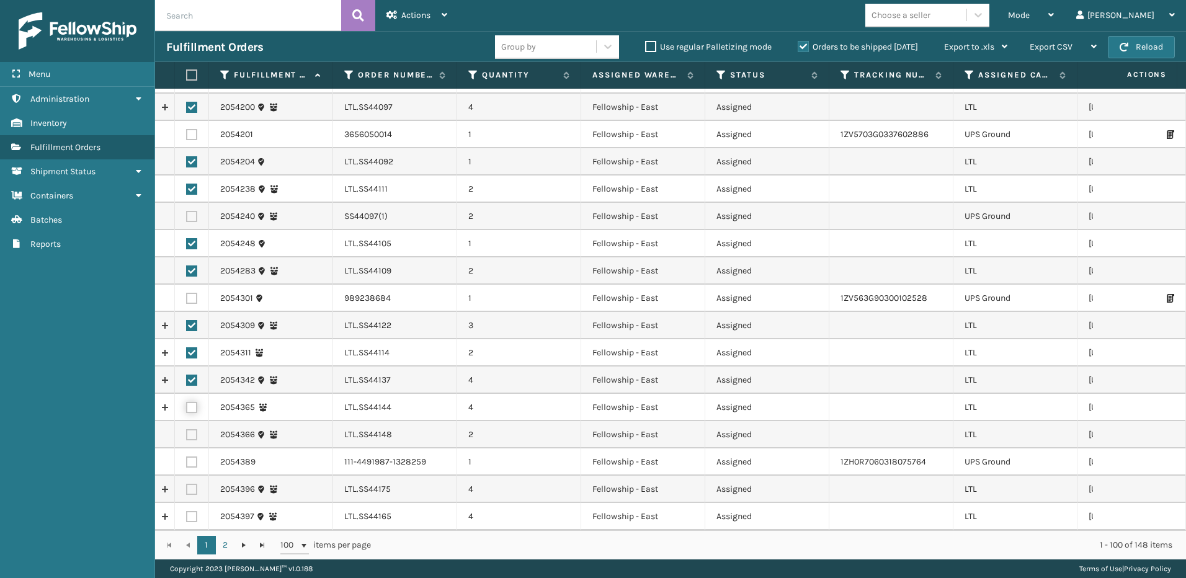
click at [187, 407] on input "checkbox" at bounding box center [186, 406] width 1 height 8
checkbox input "true"
click at [188, 433] on label at bounding box center [191, 434] width 11 height 11
click at [187, 433] on input "checkbox" at bounding box center [186, 433] width 1 height 8
checkbox input "true"
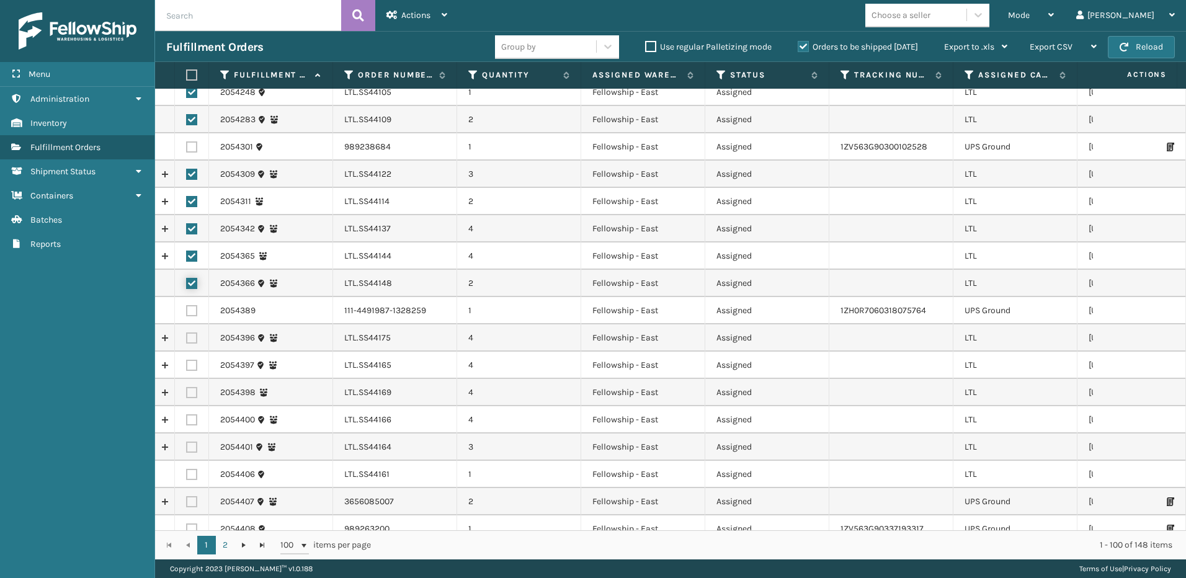
scroll to position [2309, 0]
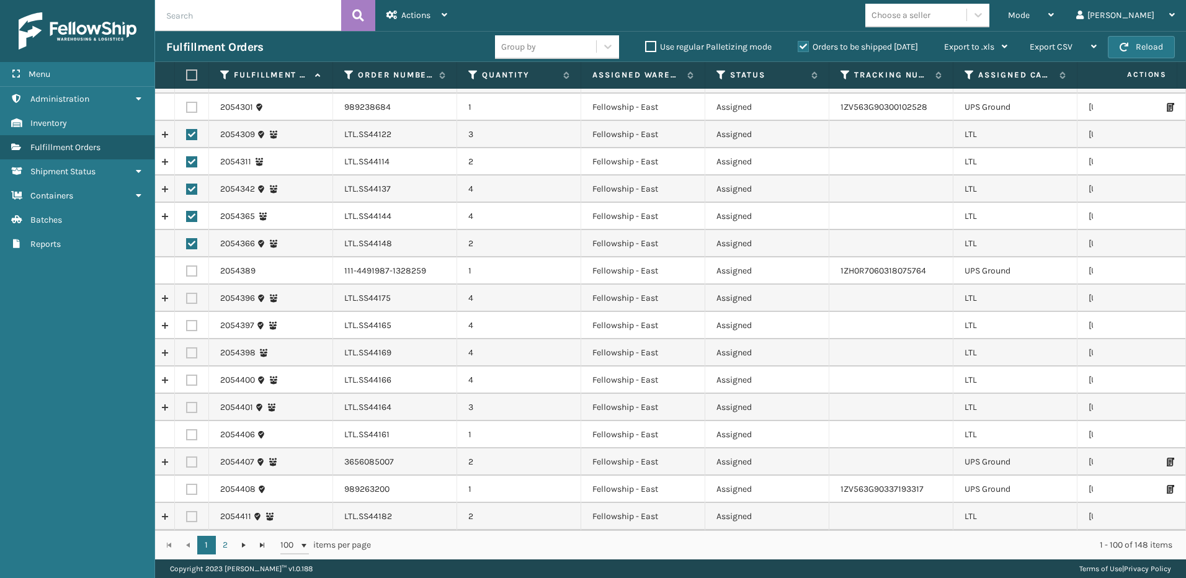
click at [187, 293] on label at bounding box center [191, 298] width 11 height 11
click at [187, 293] on input "checkbox" at bounding box center [186, 297] width 1 height 8
checkbox input "true"
click at [195, 320] on label at bounding box center [191, 325] width 11 height 11
click at [187, 320] on input "checkbox" at bounding box center [186, 324] width 1 height 8
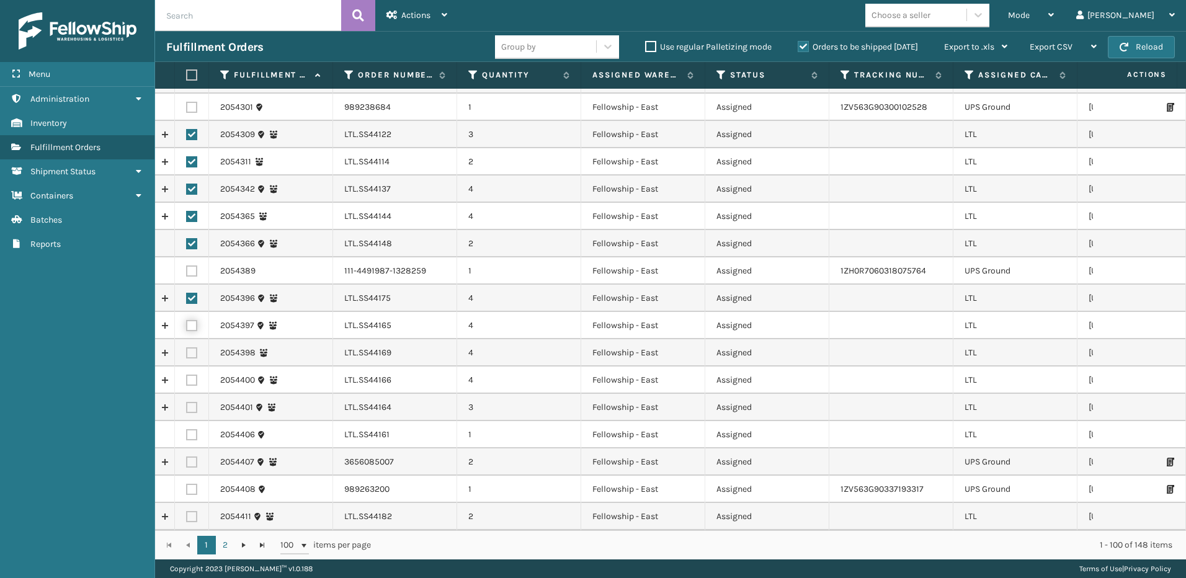
checkbox input "true"
click at [193, 347] on label at bounding box center [191, 352] width 11 height 11
click at [187, 347] on input "checkbox" at bounding box center [186, 351] width 1 height 8
checkbox input "true"
click at [194, 375] on label at bounding box center [191, 380] width 11 height 11
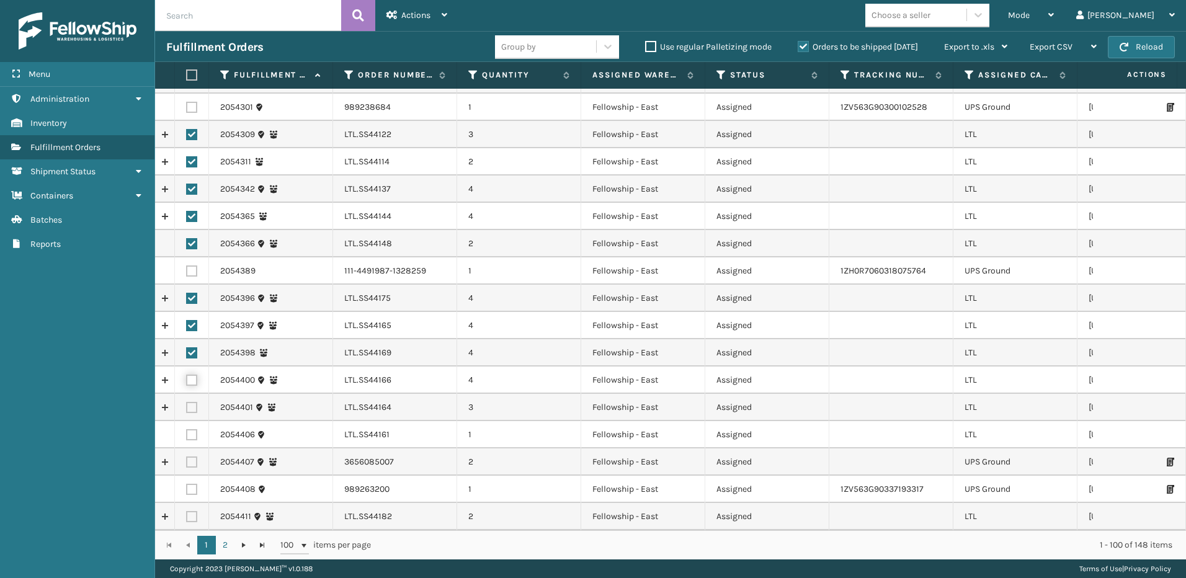
click at [187, 375] on input "checkbox" at bounding box center [186, 379] width 1 height 8
checkbox input "true"
click at [192, 402] on label at bounding box center [191, 407] width 11 height 11
click at [187, 402] on input "checkbox" at bounding box center [186, 406] width 1 height 8
checkbox input "true"
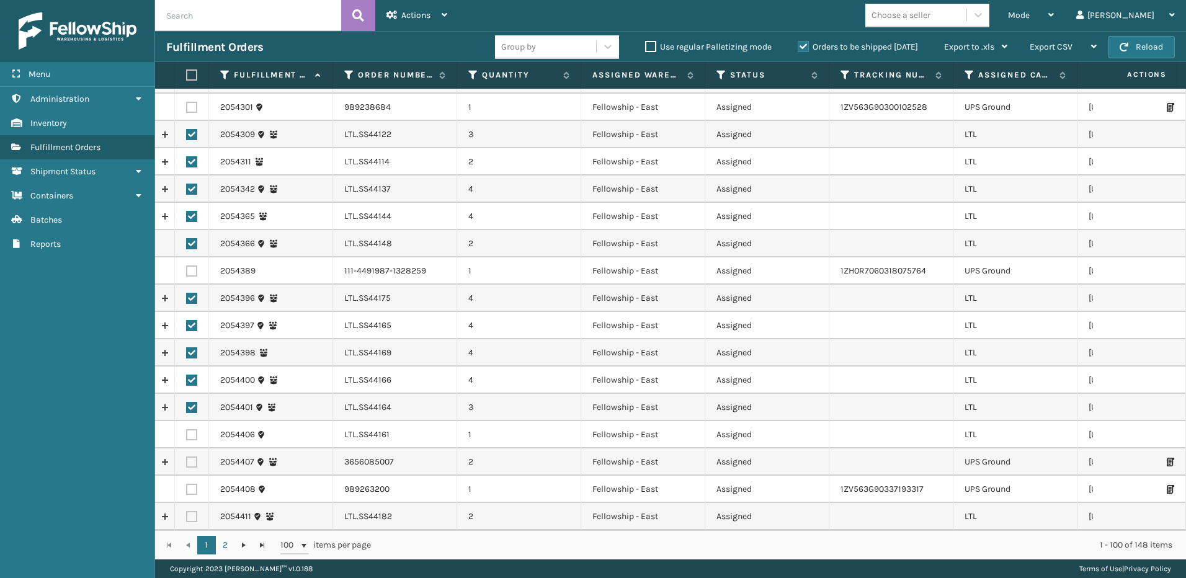
click at [193, 429] on label at bounding box center [191, 434] width 11 height 11
click at [187, 429] on input "checkbox" at bounding box center [186, 433] width 1 height 8
checkbox input "true"
click at [194, 511] on label at bounding box center [191, 516] width 11 height 11
click at [187, 511] on input "checkbox" at bounding box center [186, 515] width 1 height 8
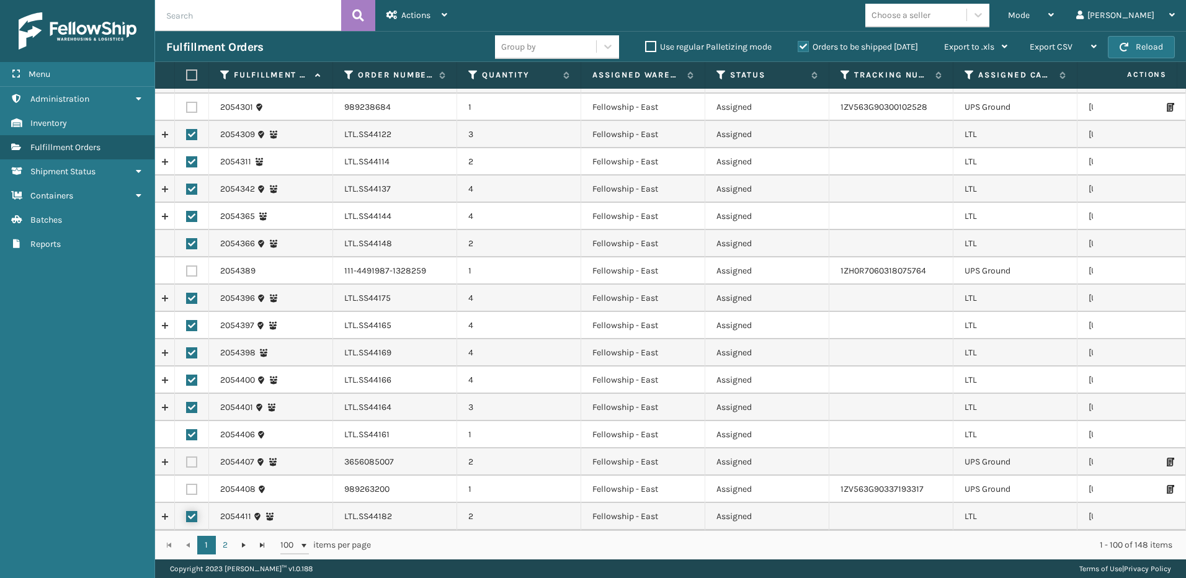
checkbox input "true"
click at [424, 14] on span "Actions" at bounding box center [415, 15] width 29 height 11
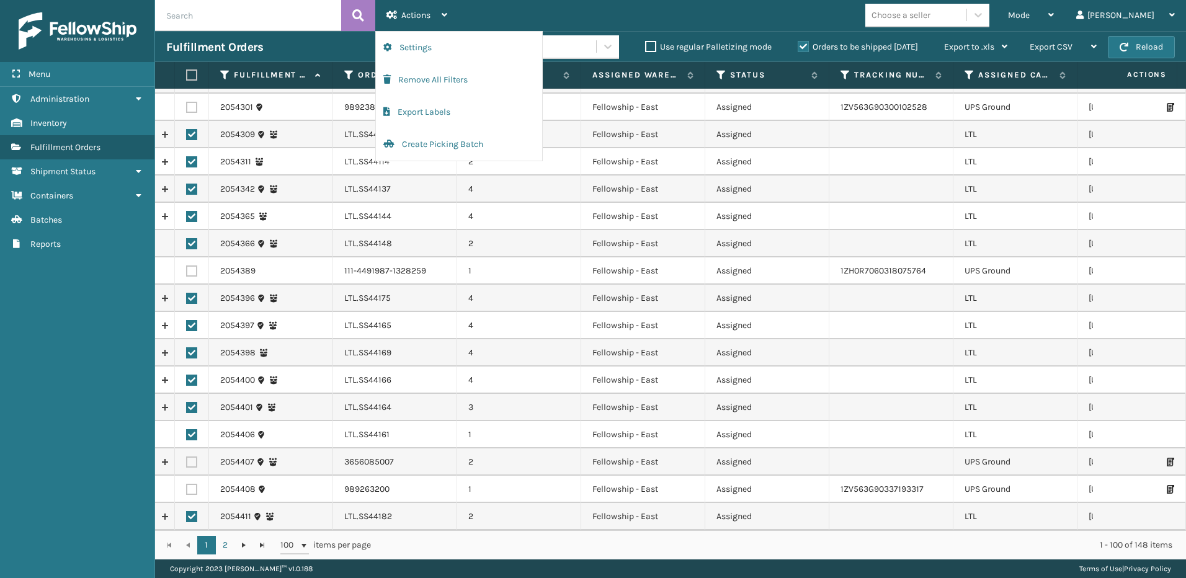
click at [426, 141] on button "Create Picking Batch" at bounding box center [459, 144] width 166 height 32
